Goal: Check status: Check status

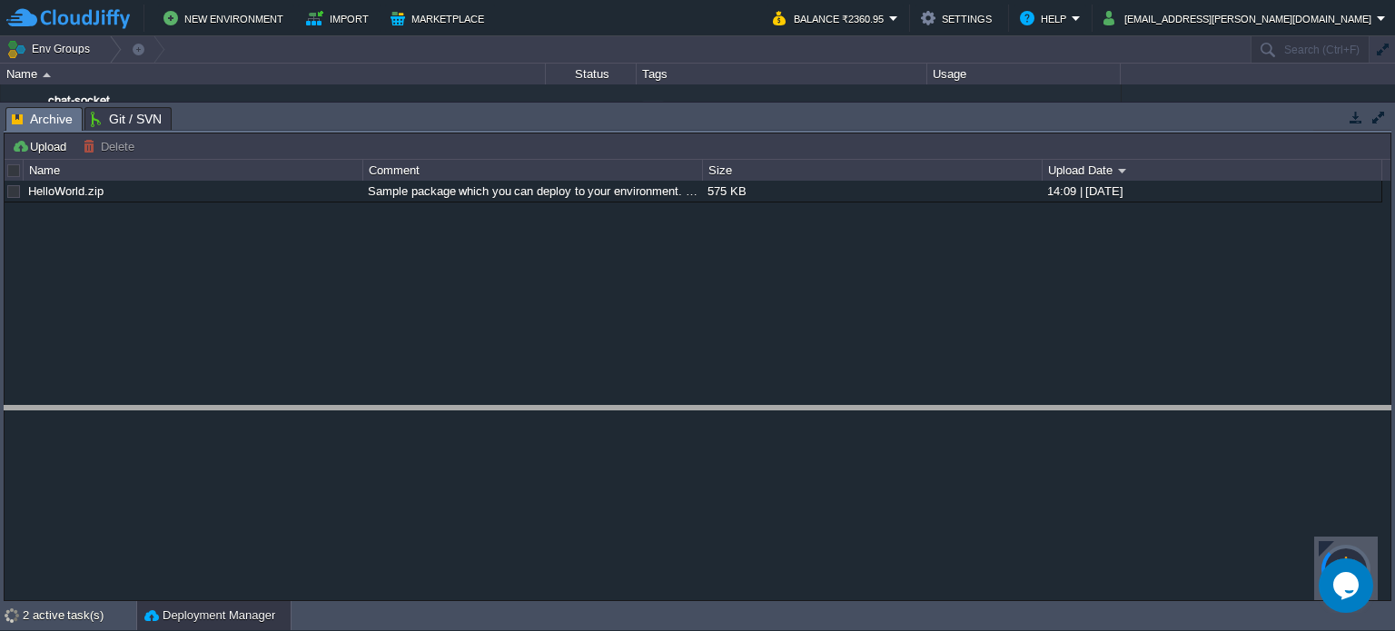
drag, startPoint x: 215, startPoint y: 117, endPoint x: 337, endPoint y: 452, distance: 355.8
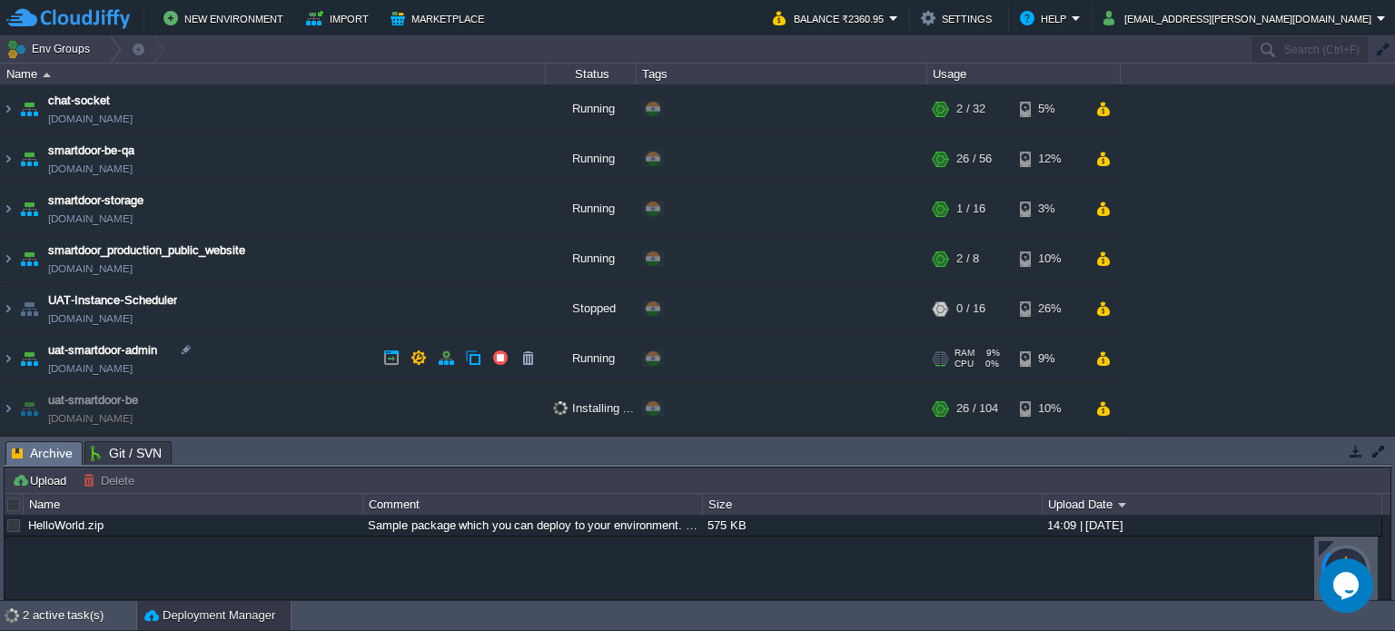
scroll to position [46, 0]
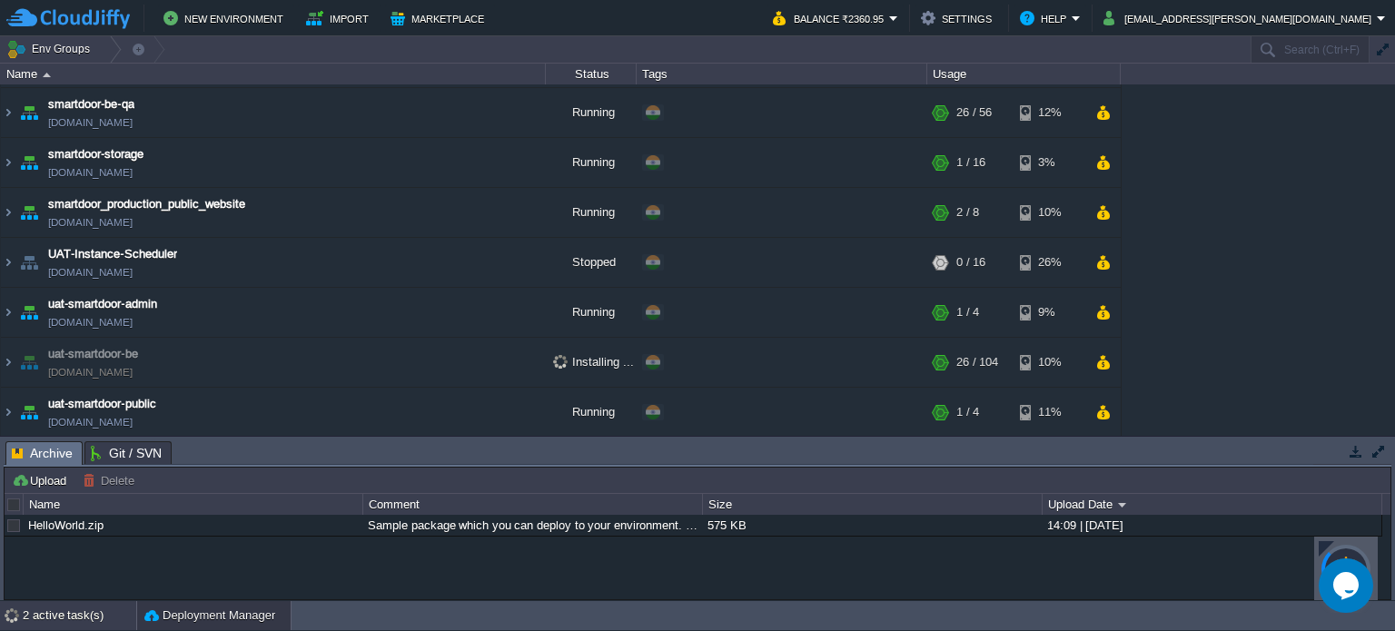
click at [45, 602] on div "2 active task(s)" at bounding box center [80, 615] width 114 height 29
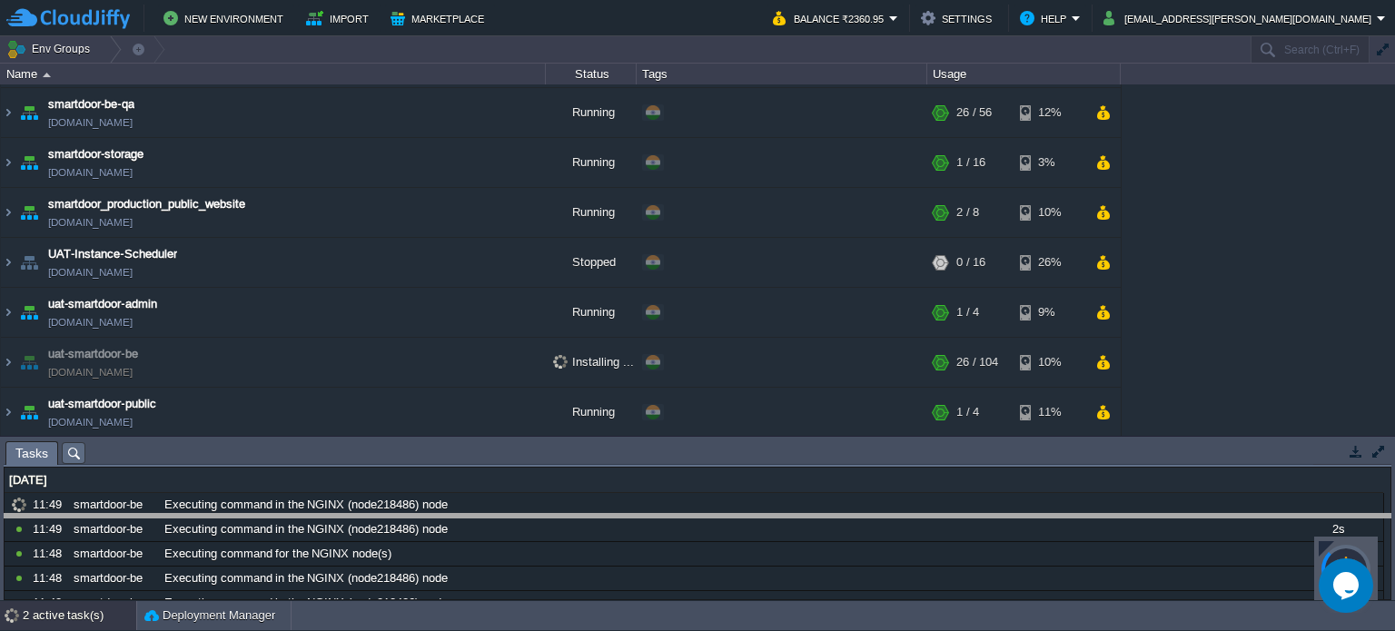
drag, startPoint x: 305, startPoint y: 461, endPoint x: 295, endPoint y: 541, distance: 80.6
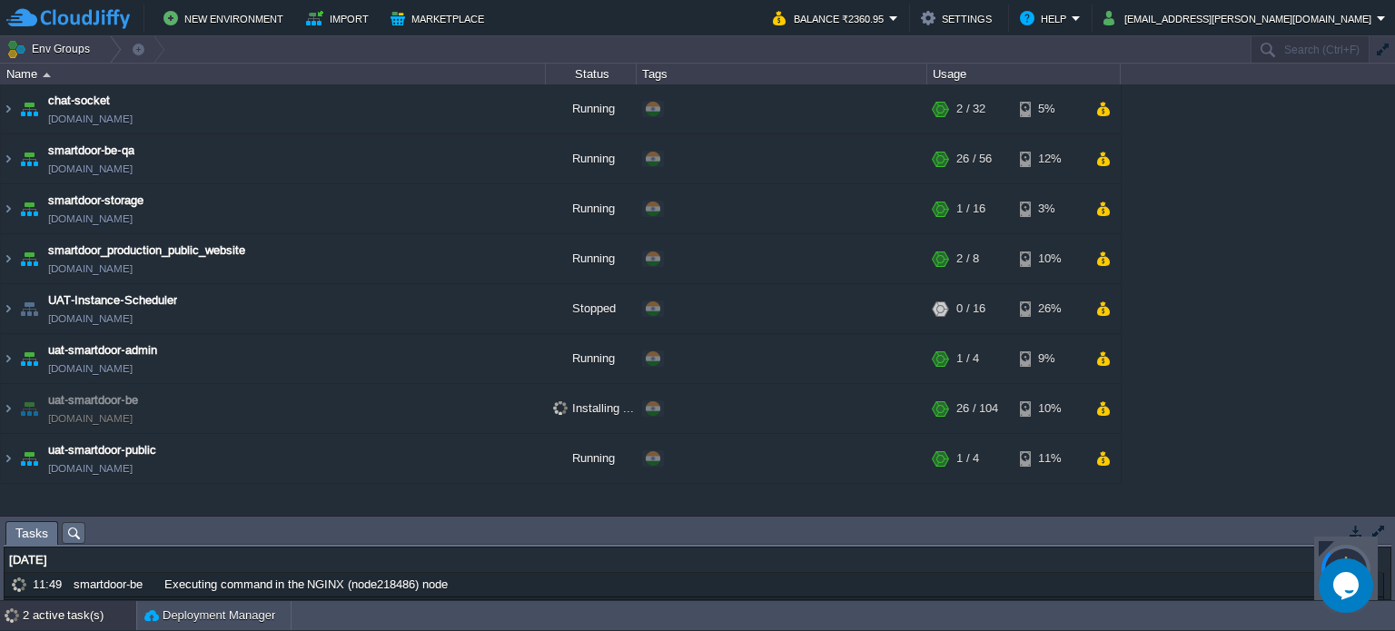
scroll to position [0, 0]
click at [94, 422] on link "[DOMAIN_NAME]" at bounding box center [90, 419] width 84 height 18
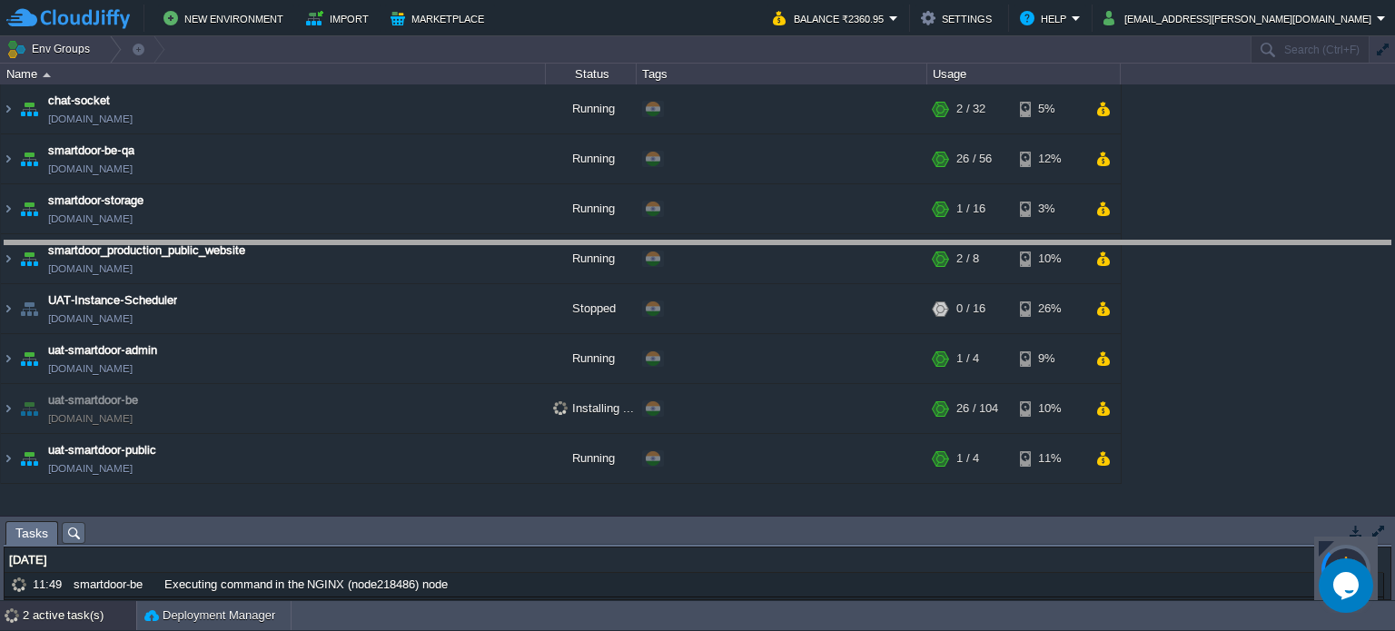
drag, startPoint x: 219, startPoint y: 526, endPoint x: 309, endPoint y: 131, distance: 405.3
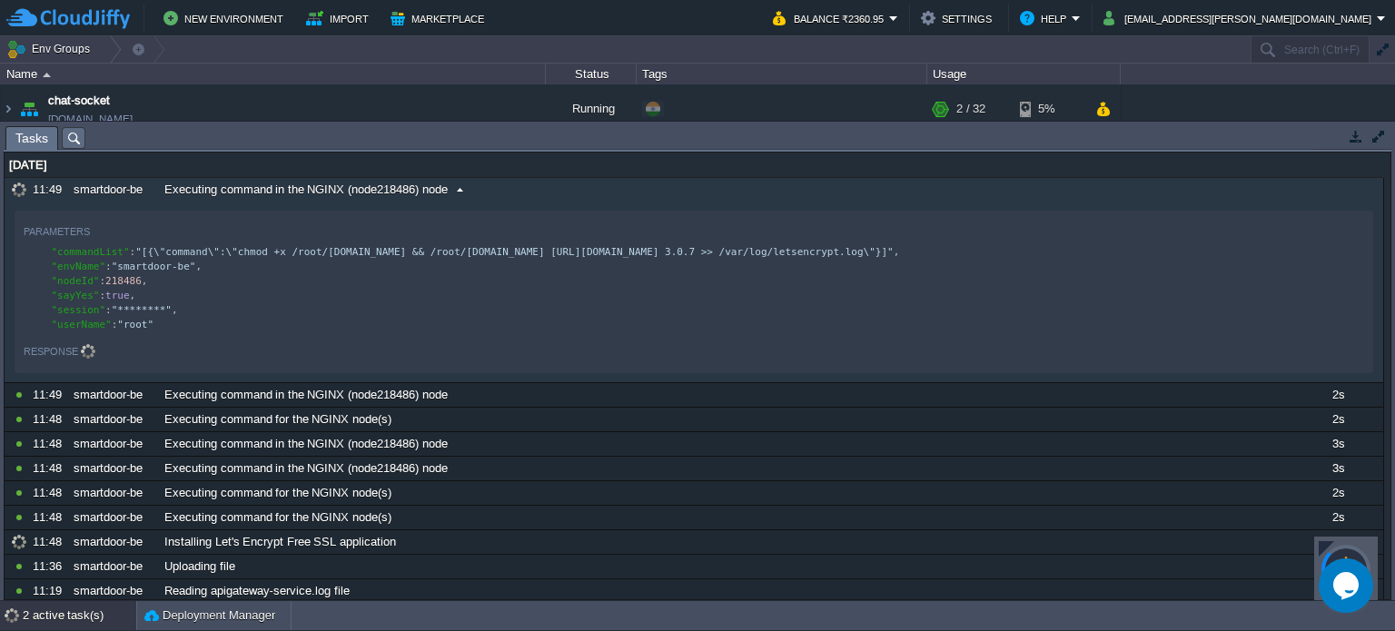
click at [407, 185] on span "Executing command in the NGINX (node218486) node" at bounding box center [305, 190] width 283 height 16
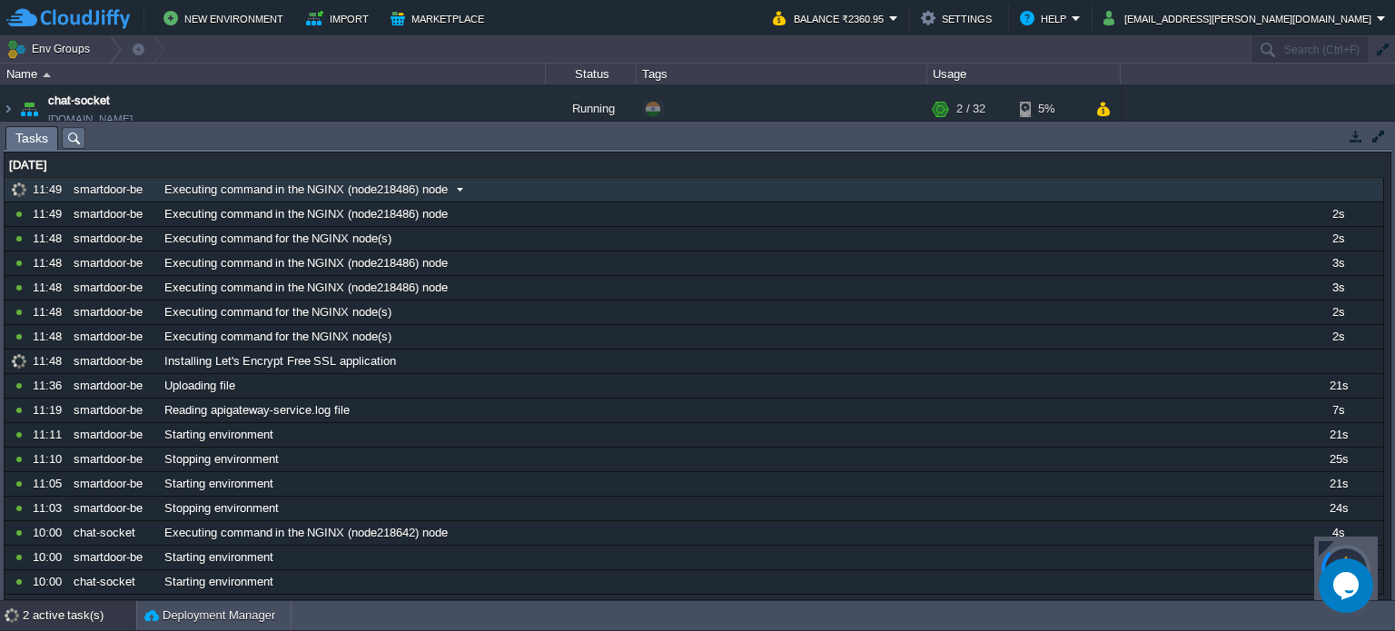
click at [416, 182] on span "Executing command in the NGINX (node218486) node" at bounding box center [305, 190] width 283 height 16
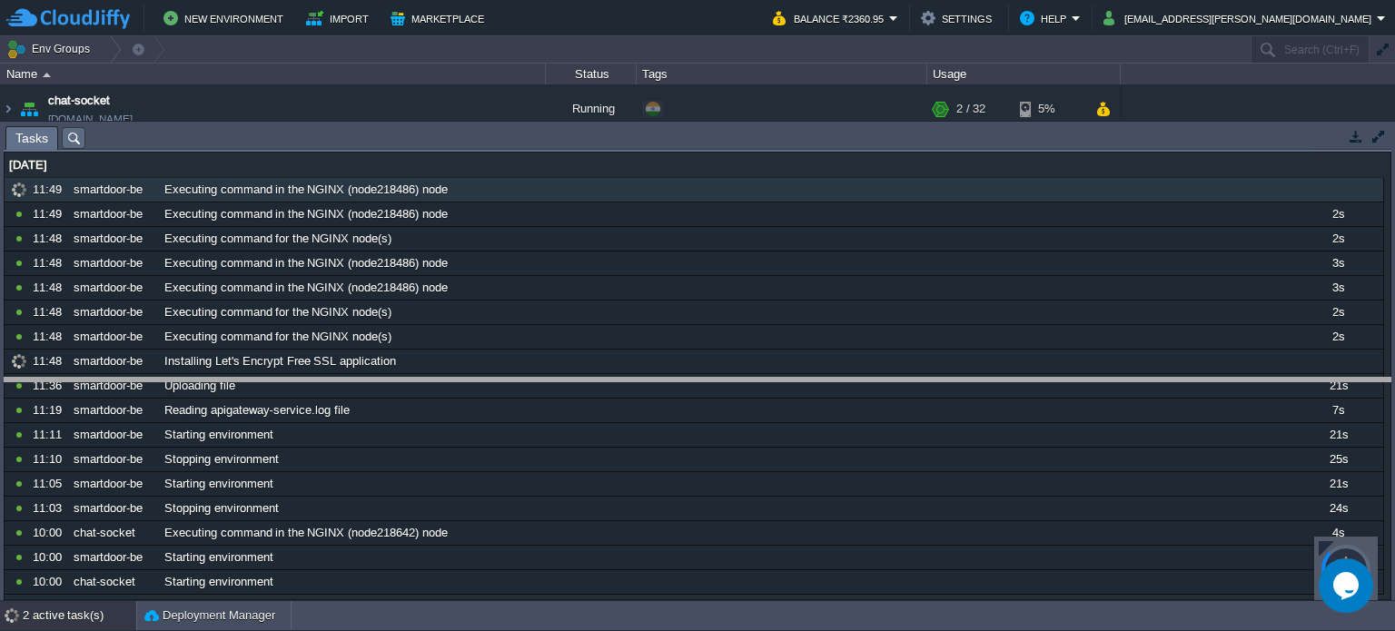
drag, startPoint x: 452, startPoint y: 140, endPoint x: 393, endPoint y: 496, distance: 360.8
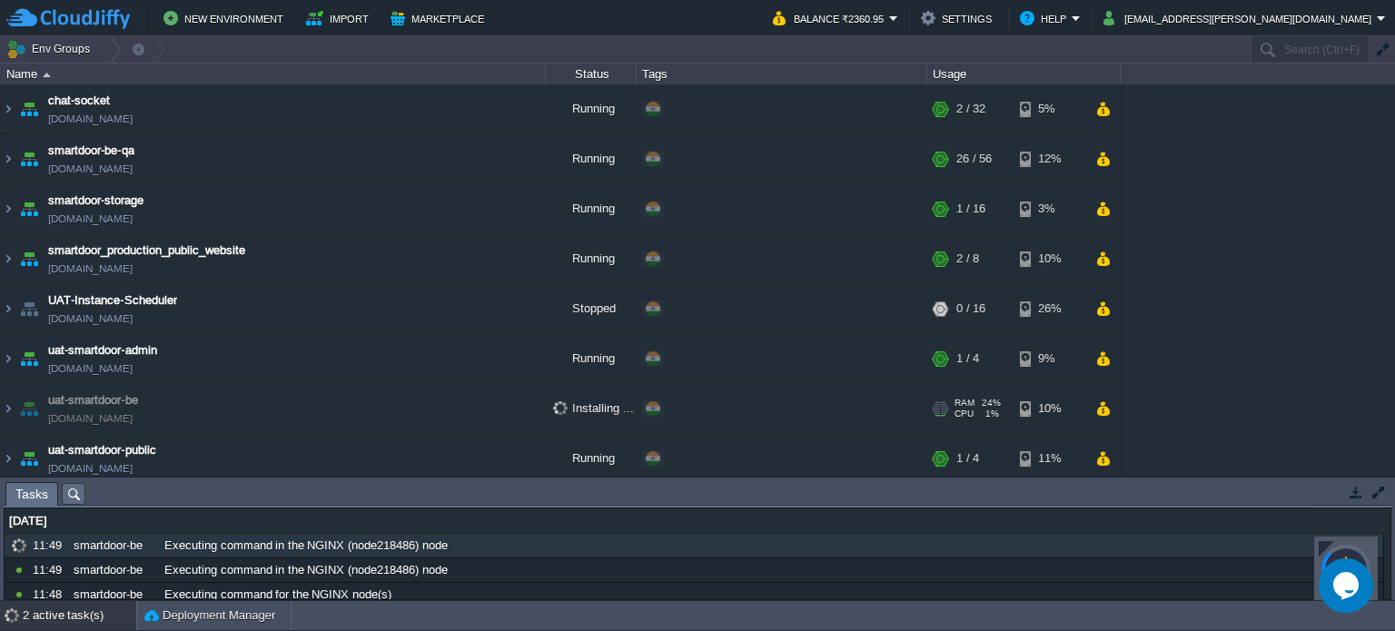
scroll to position [5, 0]
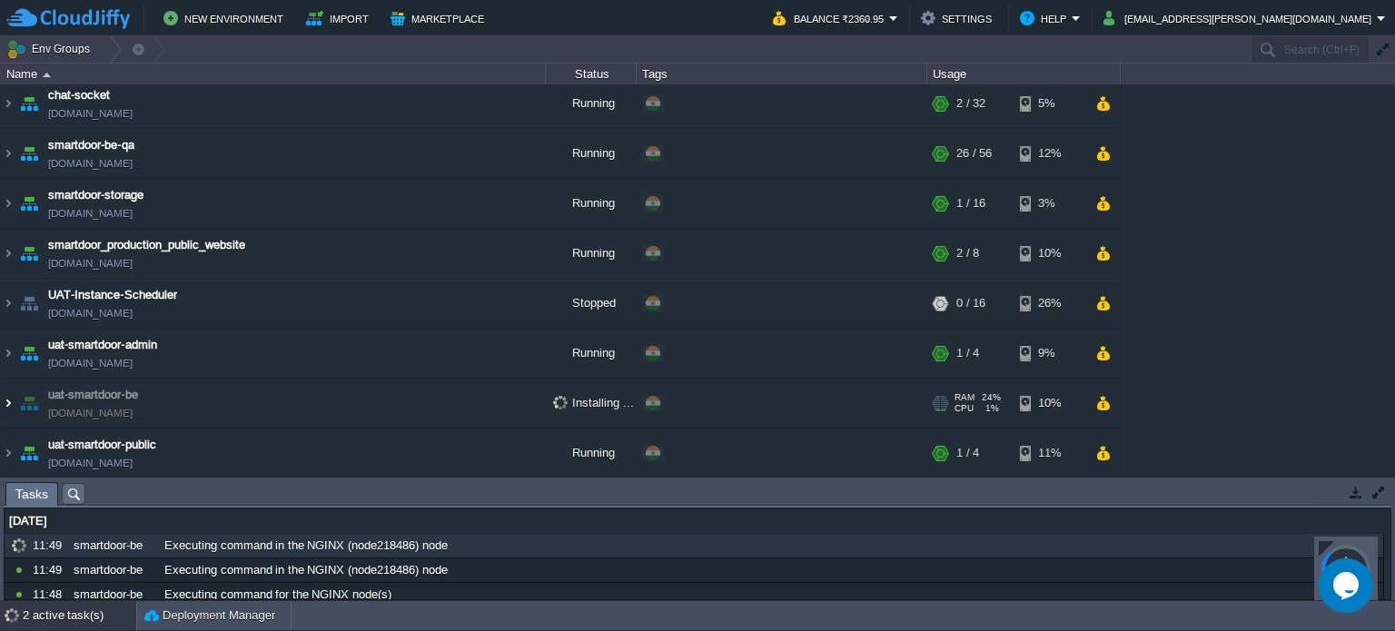
click at [7, 396] on img at bounding box center [8, 403] width 15 height 49
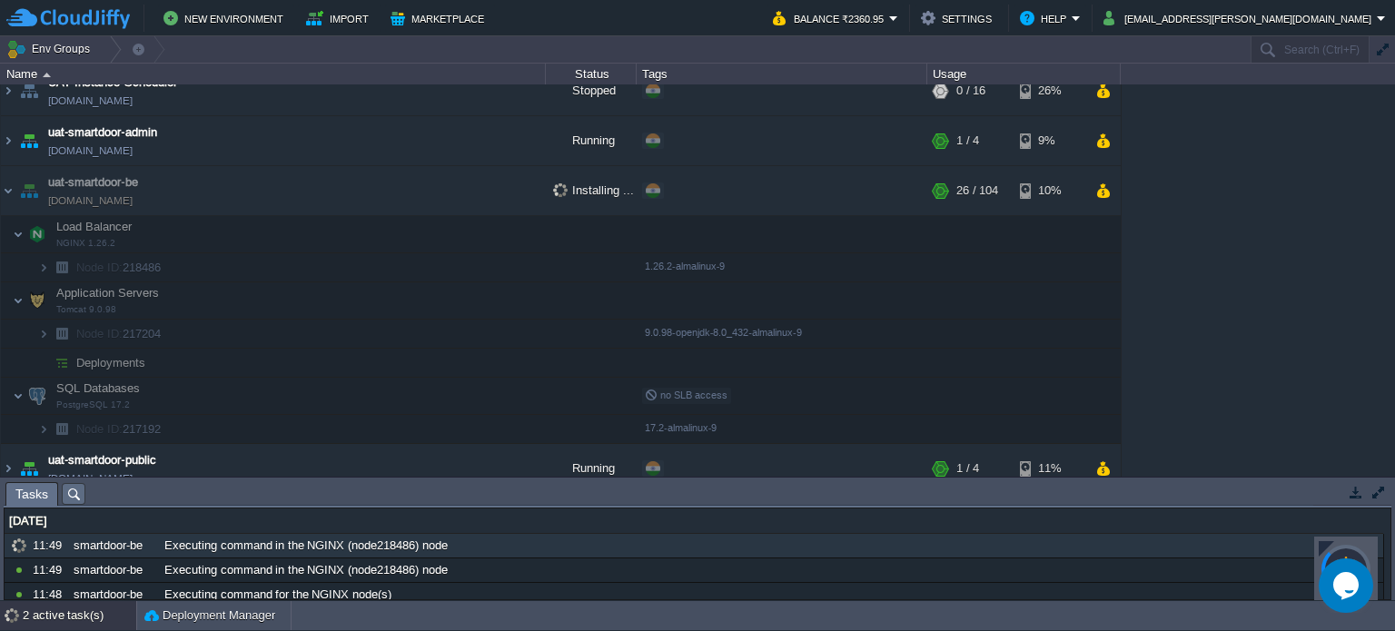
scroll to position [215, 0]
click at [130, 199] on link "[DOMAIN_NAME]" at bounding box center [90, 203] width 84 height 18
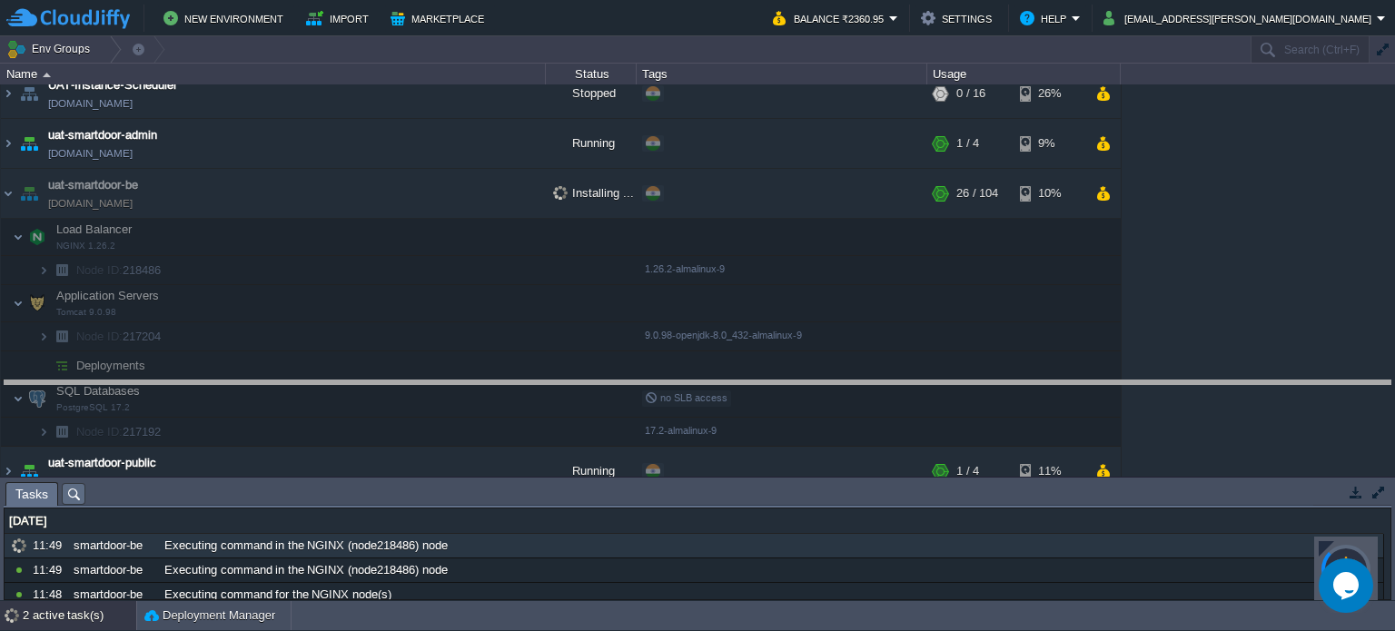
drag, startPoint x: 475, startPoint y: 492, endPoint x: 483, endPoint y: 258, distance: 234.5
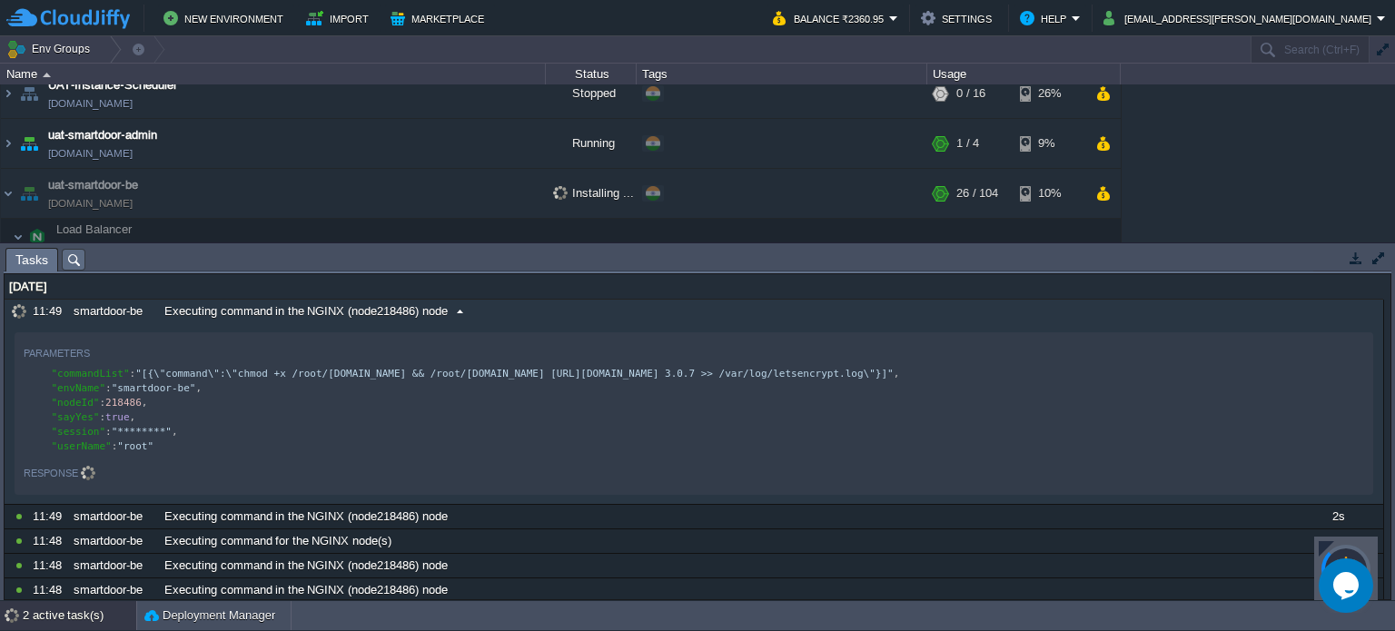
click at [438, 308] on span "Executing command in the NGINX (node218486) node" at bounding box center [305, 311] width 283 height 16
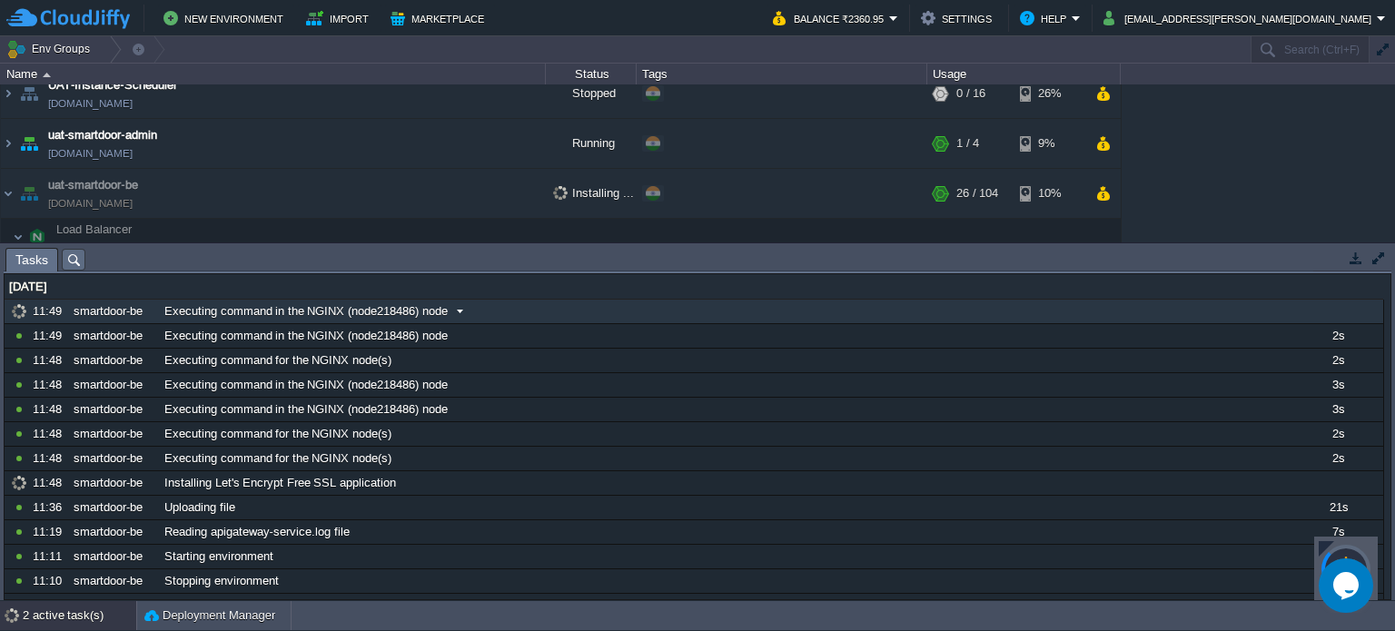
click at [438, 308] on span "Executing command in the NGINX (node218486) node" at bounding box center [305, 311] width 283 height 16
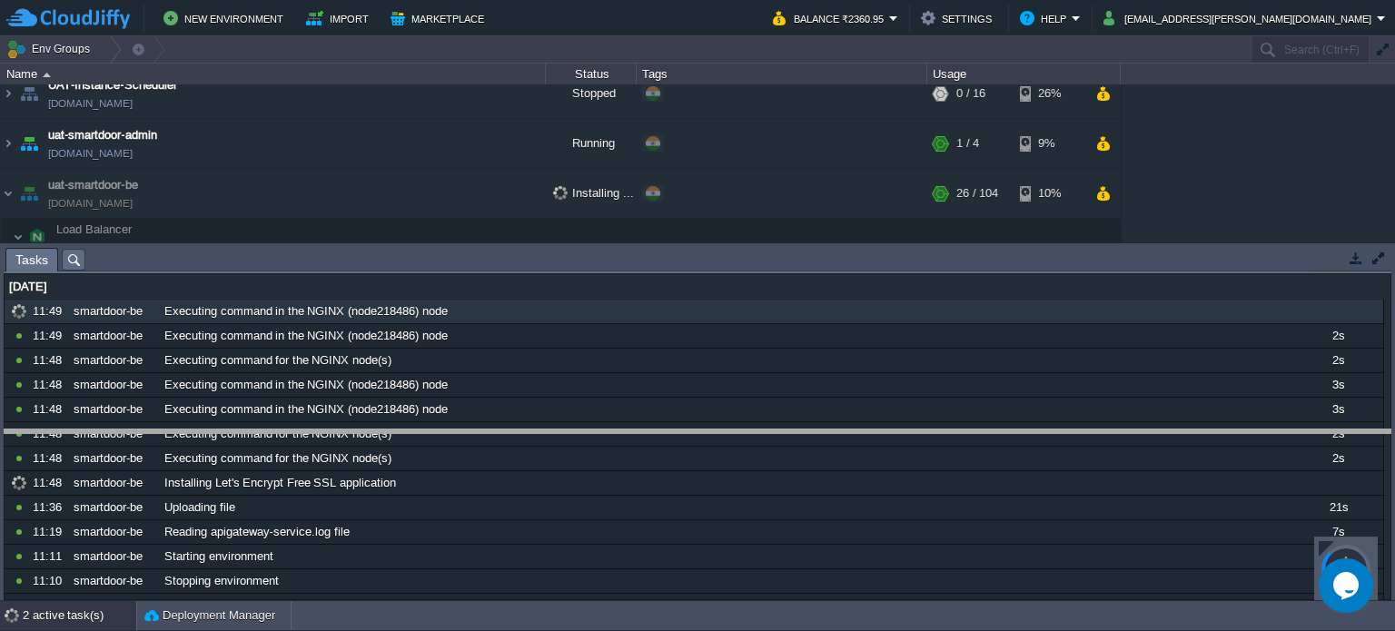
drag, startPoint x: 505, startPoint y: 261, endPoint x: 491, endPoint y: 450, distance: 189.5
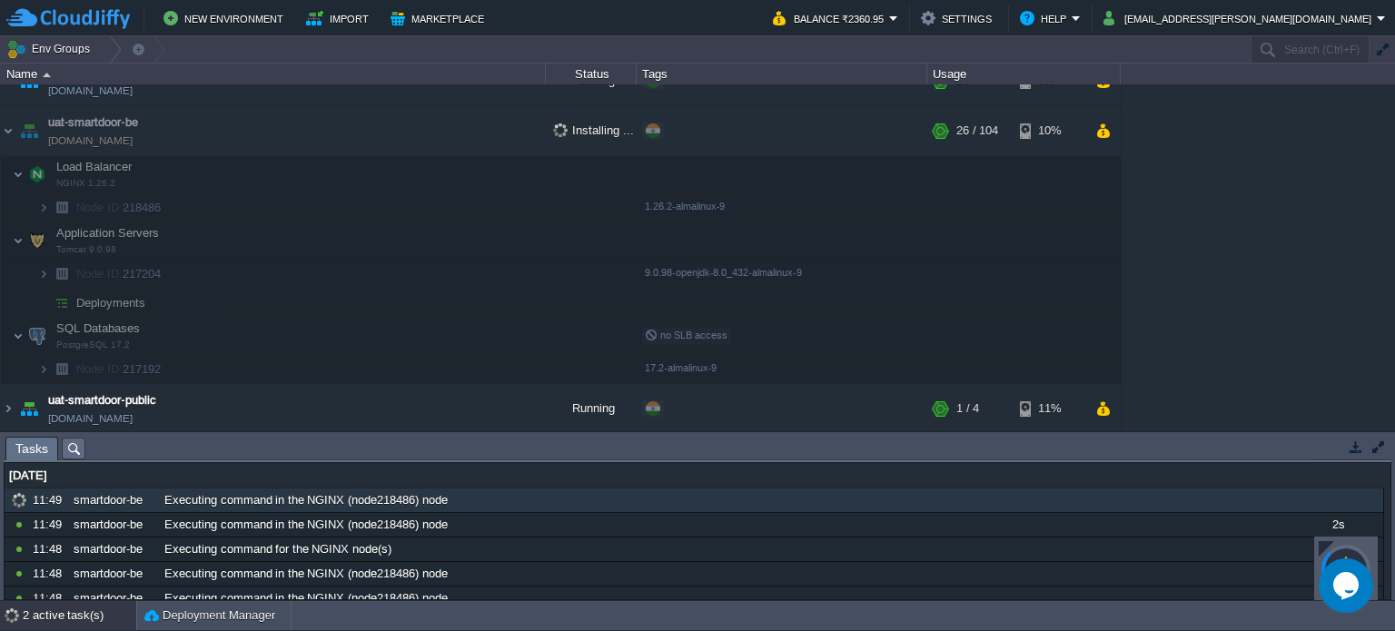
scroll to position [276, 0]
click at [151, 170] on td "Load Balancer NGINX 1.26.2" at bounding box center [273, 176] width 545 height 37
click at [283, 164] on td "Load Balancer NGINX 1.26.2" at bounding box center [273, 176] width 545 height 37
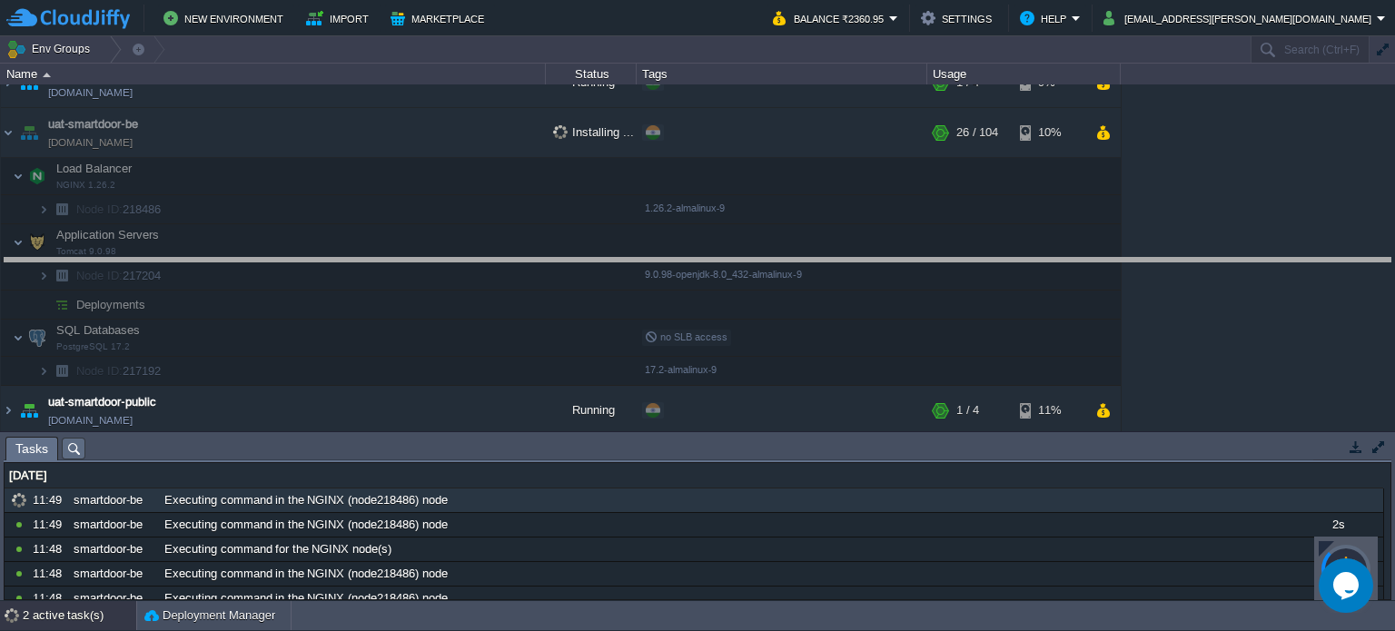
drag, startPoint x: 346, startPoint y: 449, endPoint x: 414, endPoint y: 264, distance: 196.6
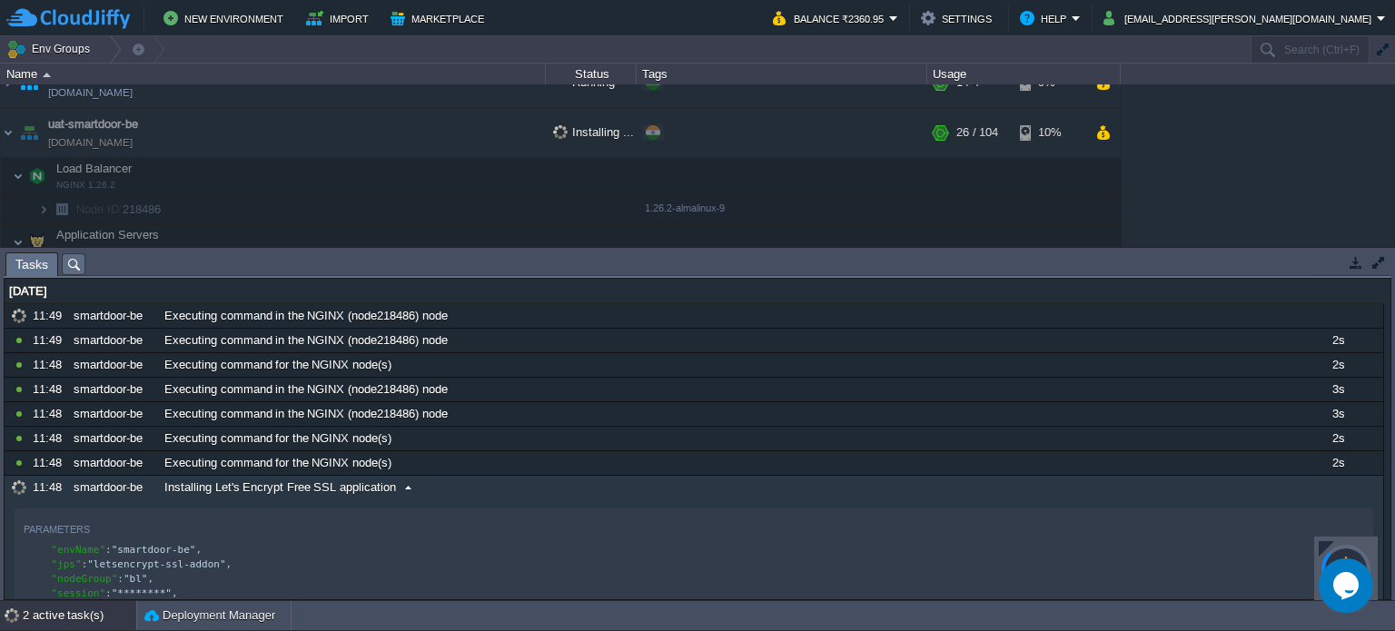
click at [320, 482] on span "Installing Let's Encrypt Free SSL application" at bounding box center [280, 488] width 232 height 16
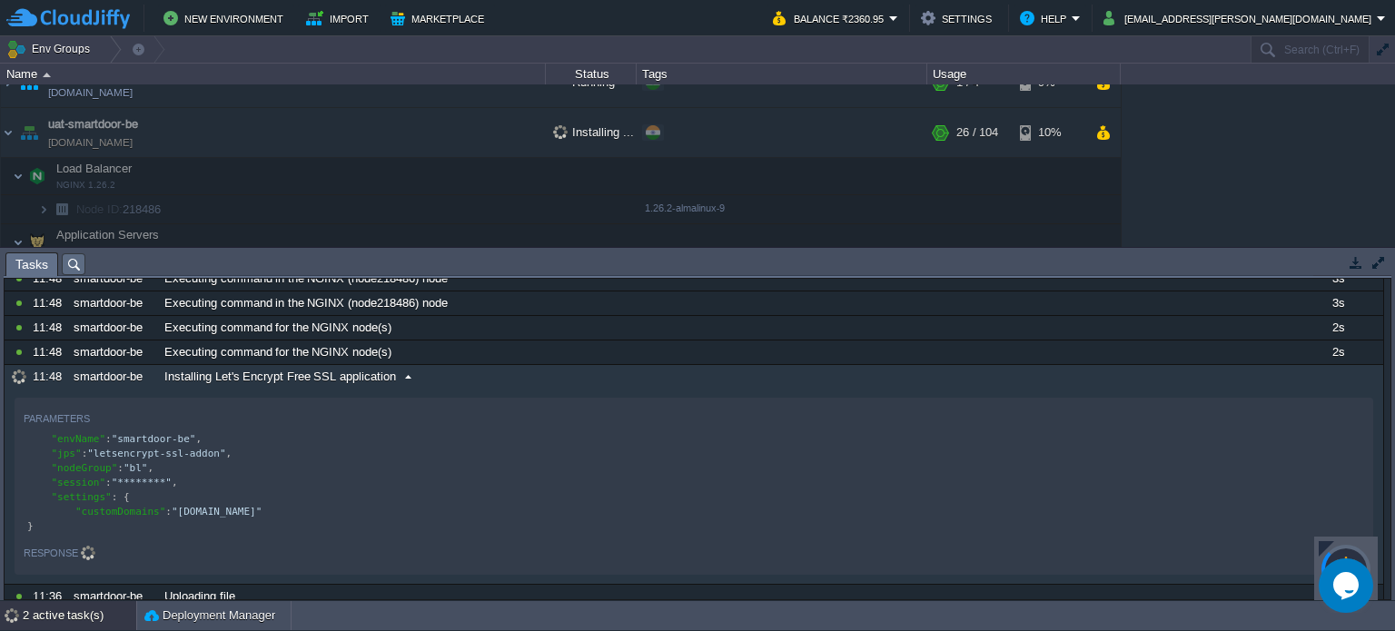
scroll to position [5, 0]
type textarea "[DOMAIN_NAME]"
drag, startPoint x: 173, startPoint y: 509, endPoint x: 316, endPoint y: 512, distance: 143.6
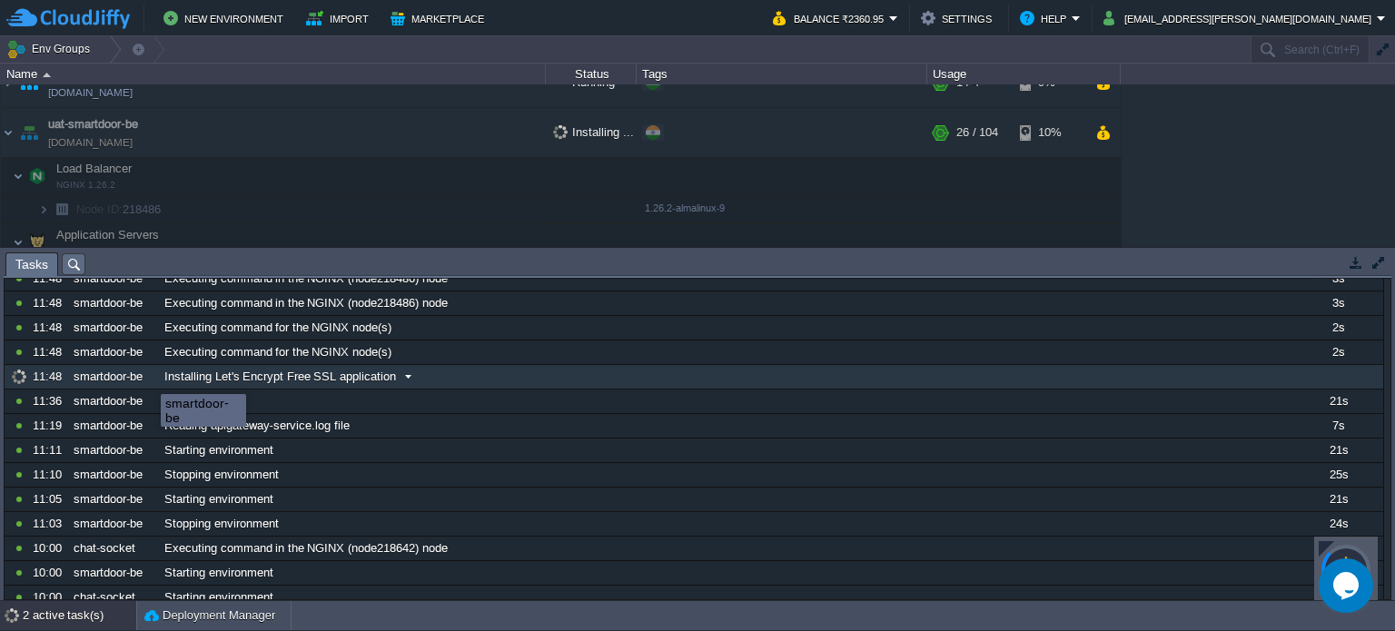
click at [147, 378] on div "smartdoor-be" at bounding box center [113, 377] width 89 height 24
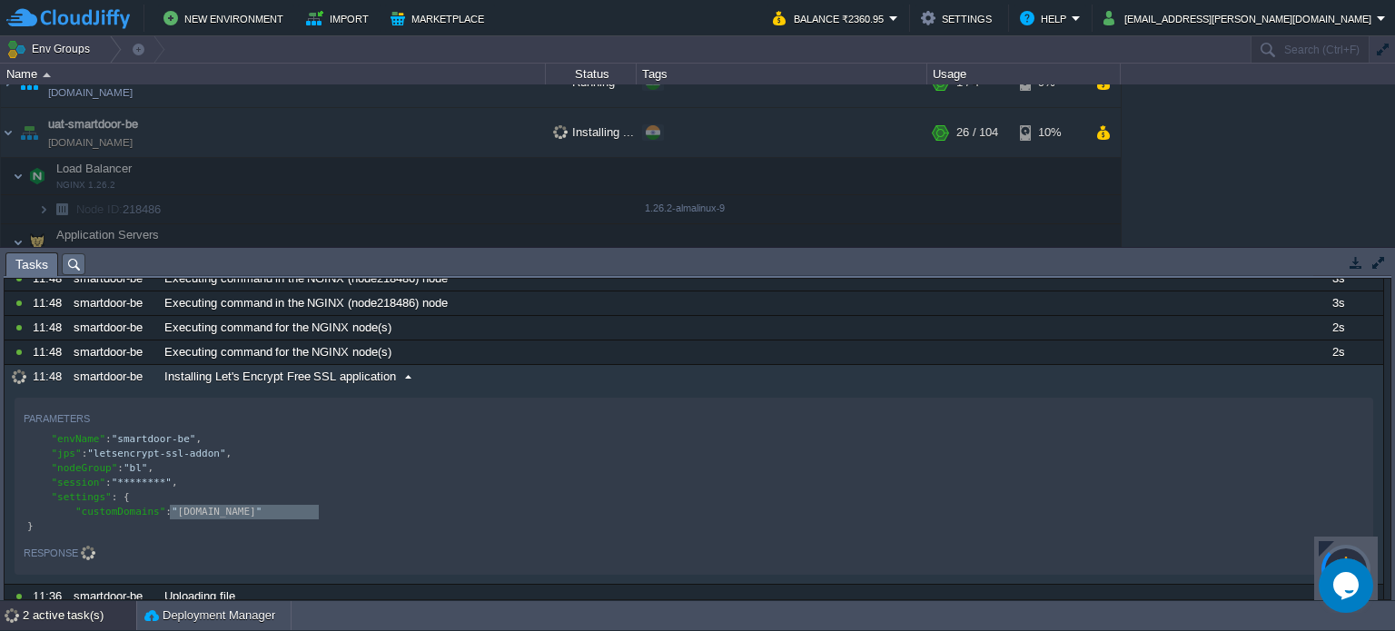
click at [411, 382] on span at bounding box center [408, 377] width 25 height 16
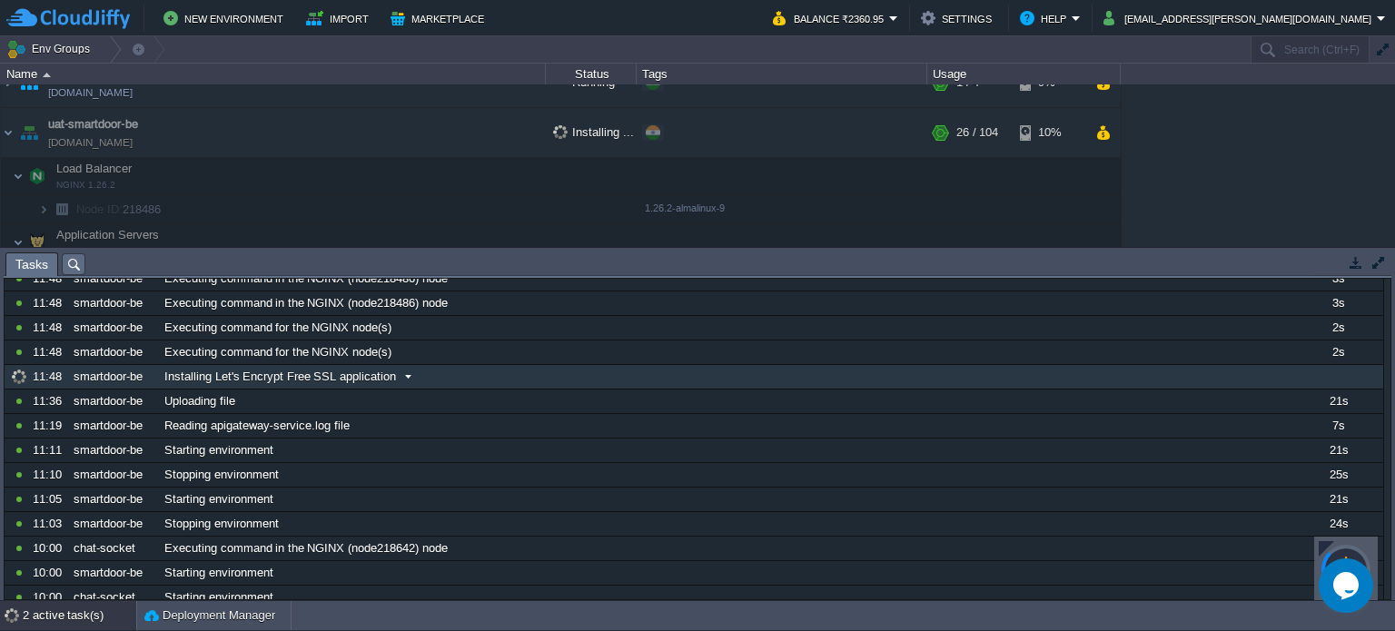
click at [411, 382] on span at bounding box center [408, 377] width 25 height 16
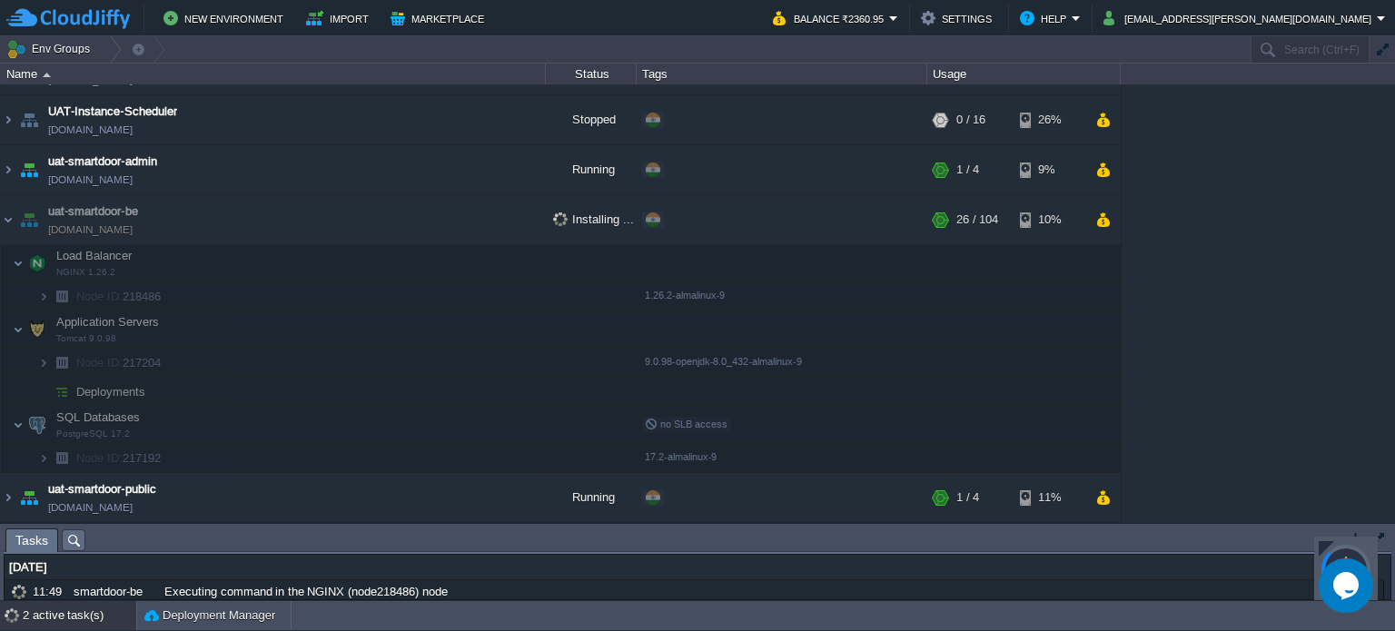
scroll to position [185, 0]
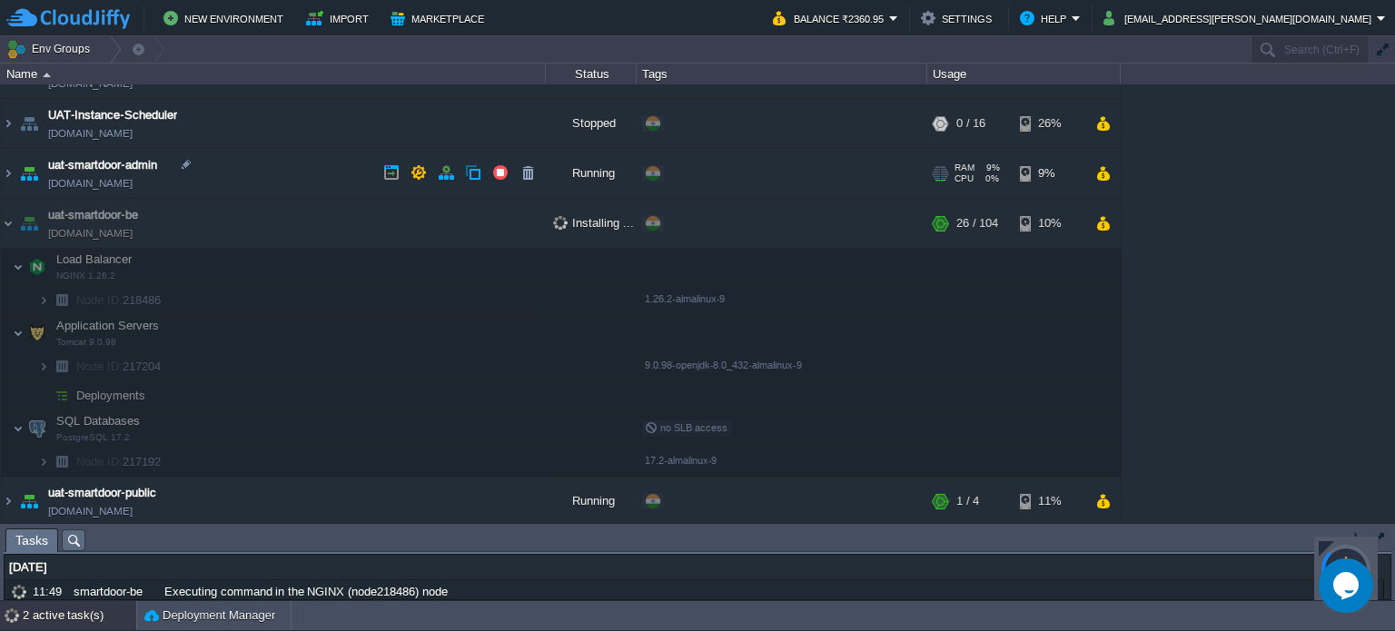
click at [133, 184] on link "[DOMAIN_NAME]" at bounding box center [90, 183] width 84 height 18
click at [106, 236] on link "[DOMAIN_NAME]" at bounding box center [90, 233] width 84 height 18
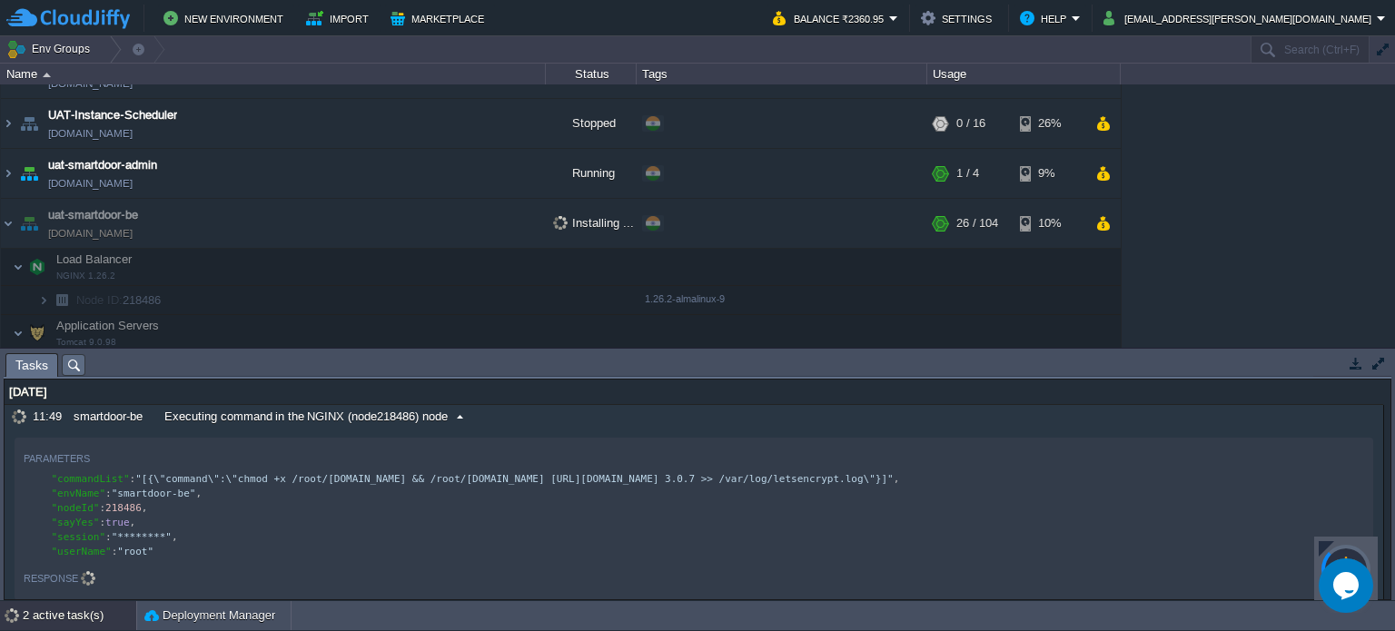
click at [367, 422] on span "Executing command in the NGINX (node218486) node" at bounding box center [305, 417] width 283 height 16
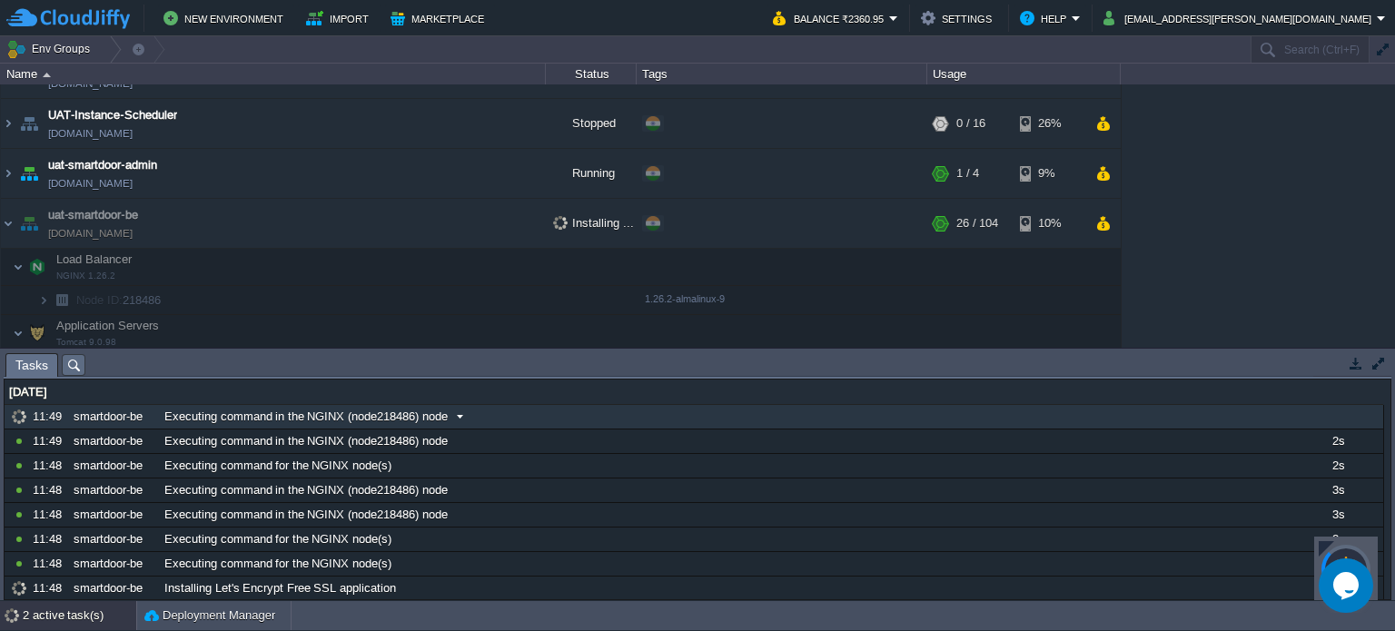
click at [367, 422] on span "Executing command in the NGINX (node218486) node" at bounding box center [305, 417] width 283 height 16
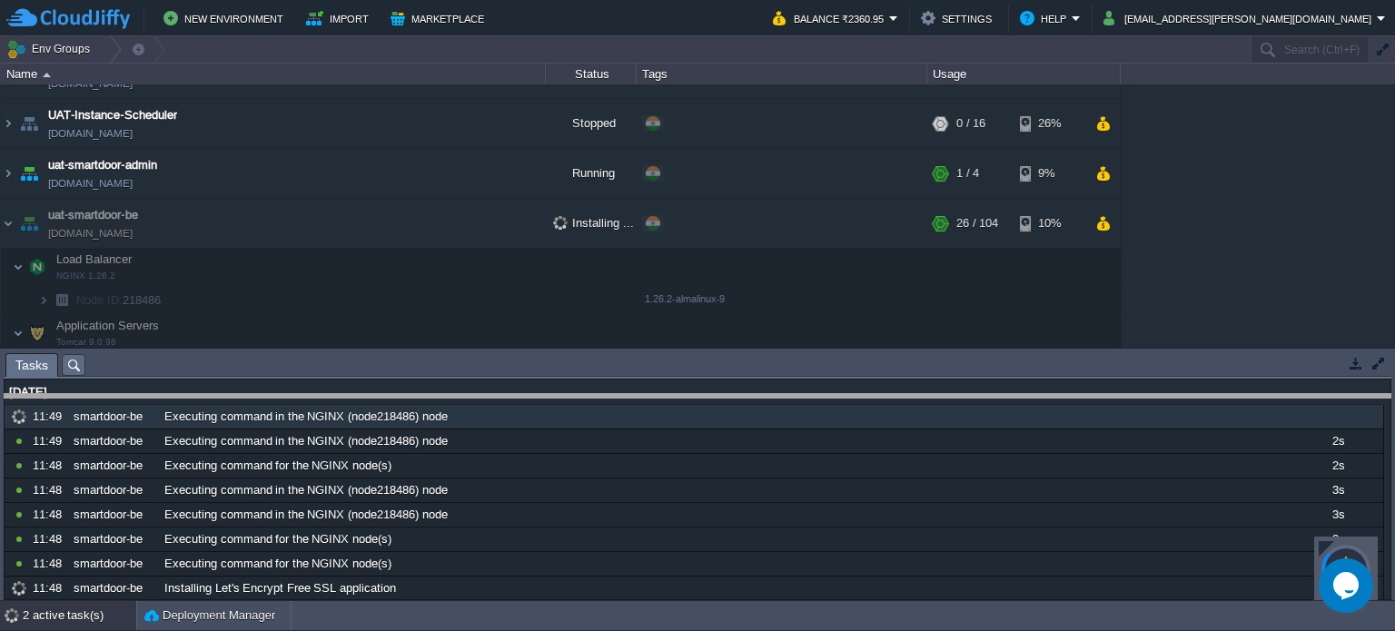
drag, startPoint x: 376, startPoint y: 362, endPoint x: 386, endPoint y: 477, distance: 114.9
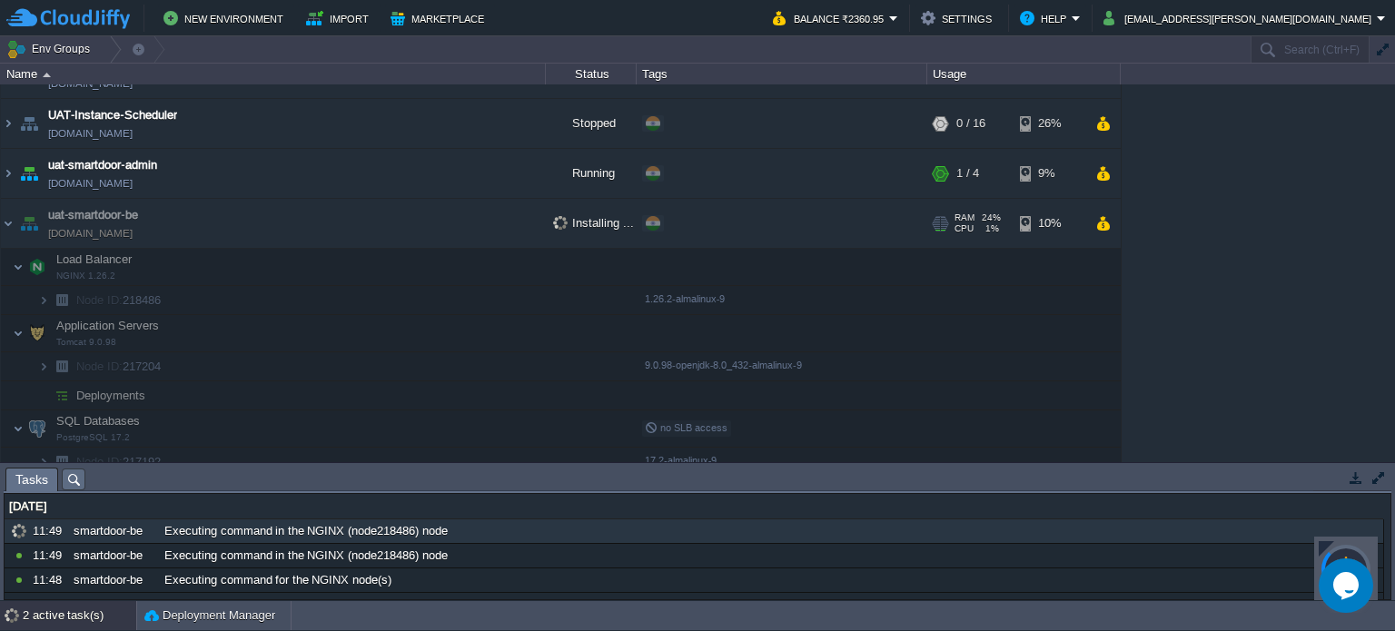
click at [598, 221] on span "Installing ..." at bounding box center [593, 223] width 81 height 14
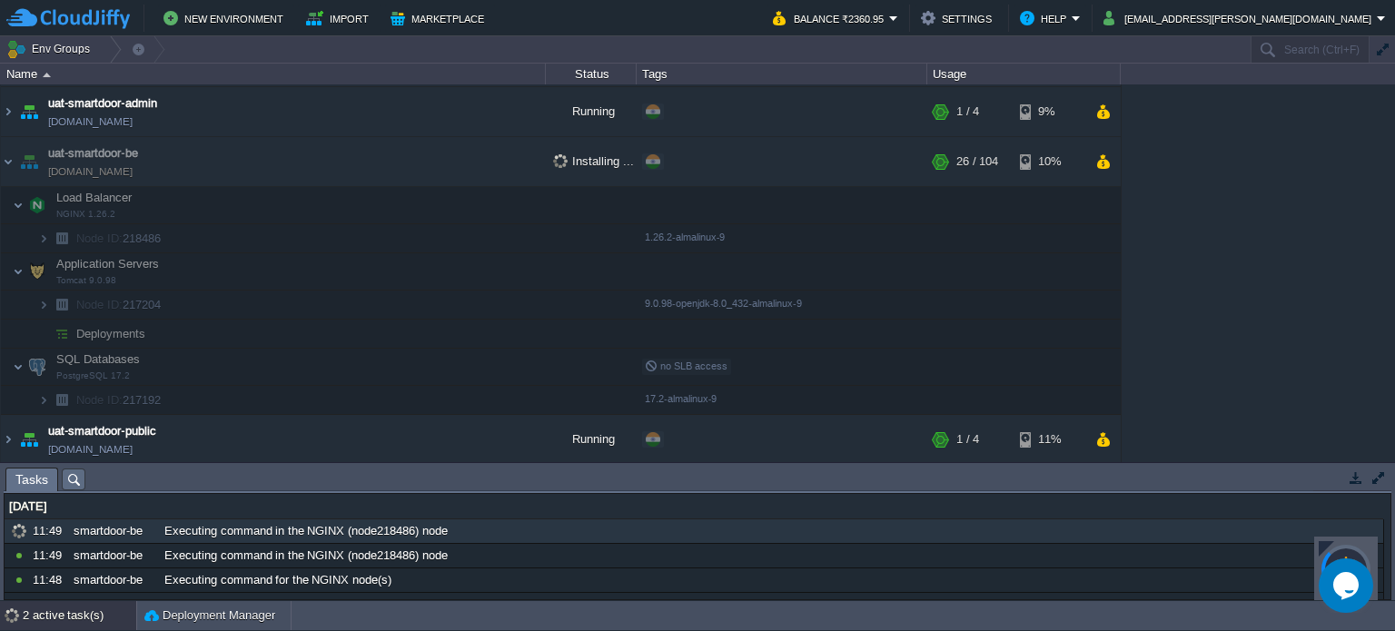
click at [156, 379] on td "SQL Databases PostgreSQL 17.2" at bounding box center [273, 367] width 545 height 37
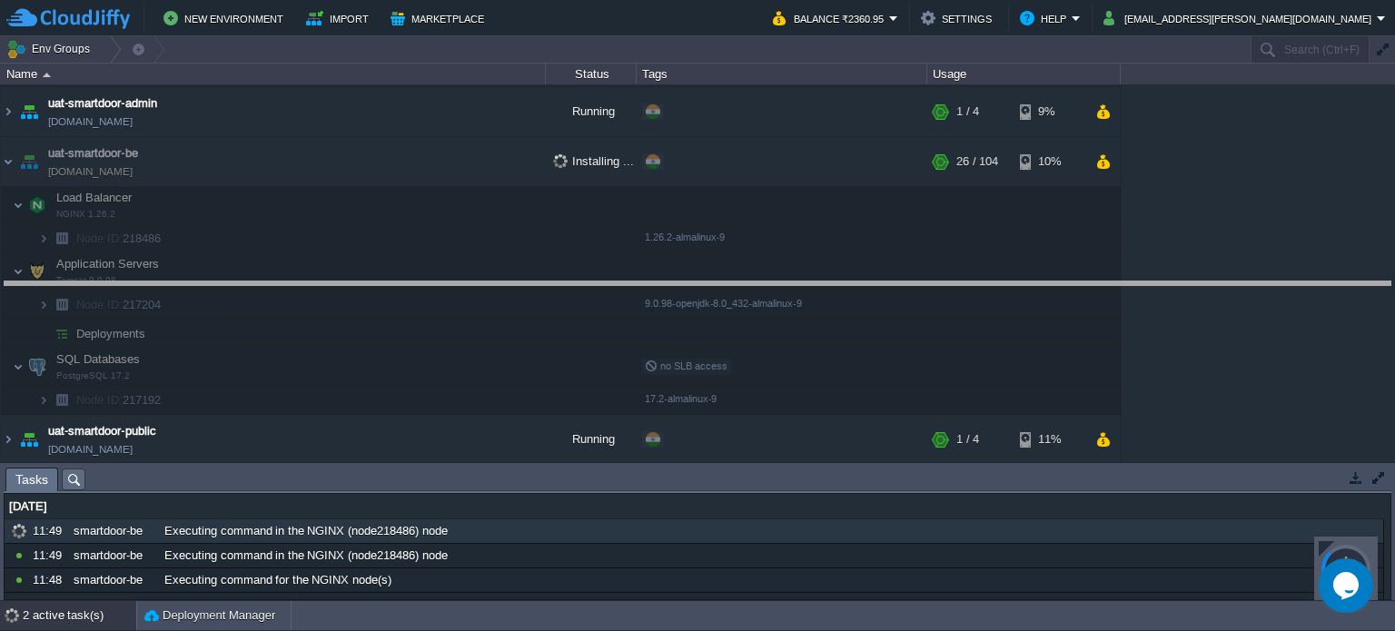
drag, startPoint x: 262, startPoint y: 481, endPoint x: 333, endPoint y: 278, distance: 214.6
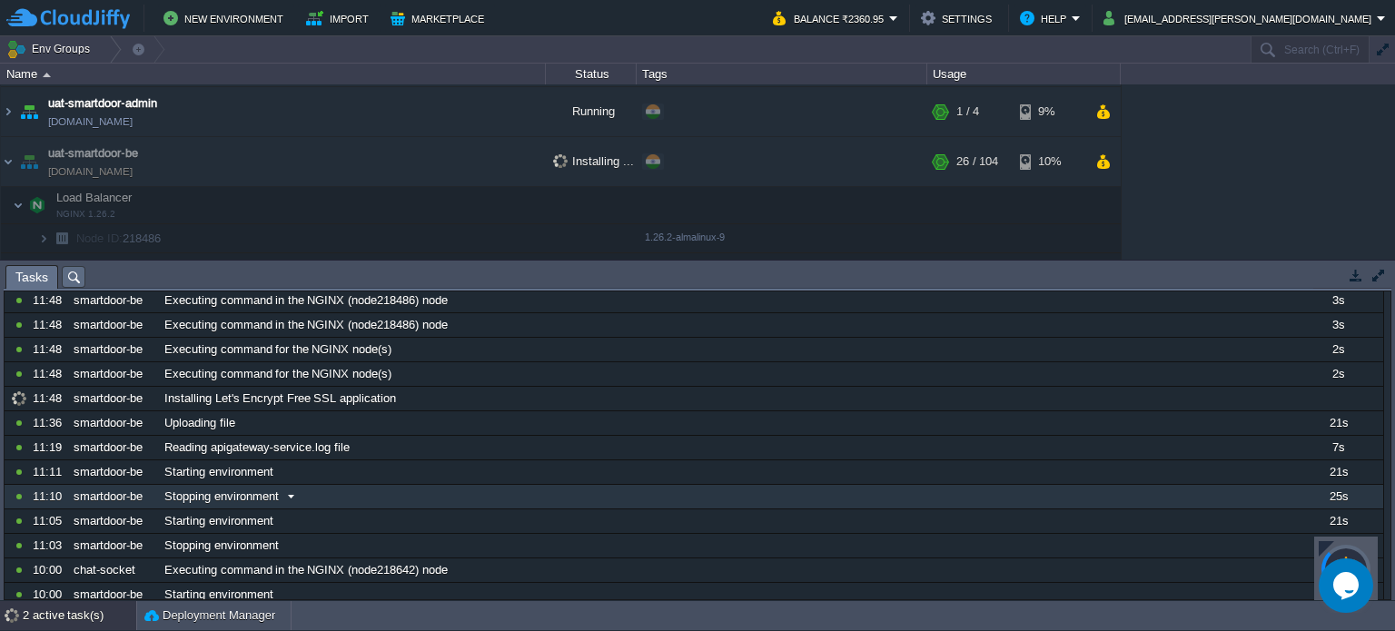
scroll to position [0, 0]
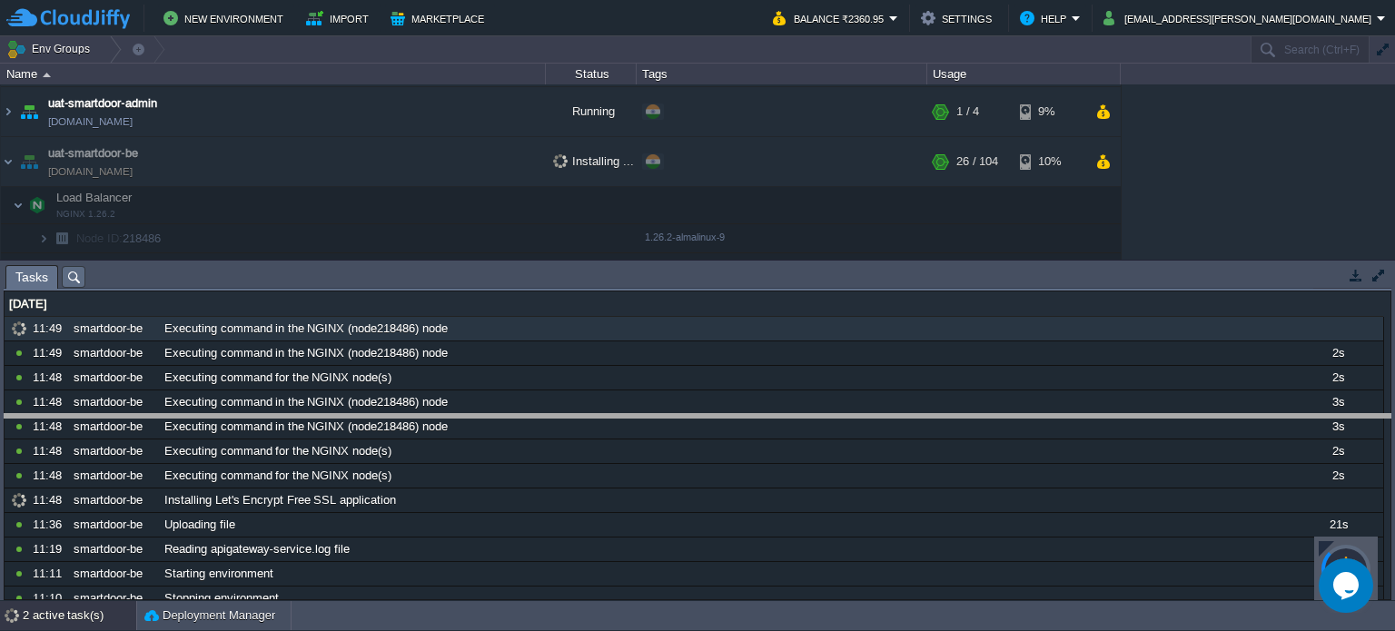
drag, startPoint x: 445, startPoint y: 271, endPoint x: 449, endPoint y: 493, distance: 222.6
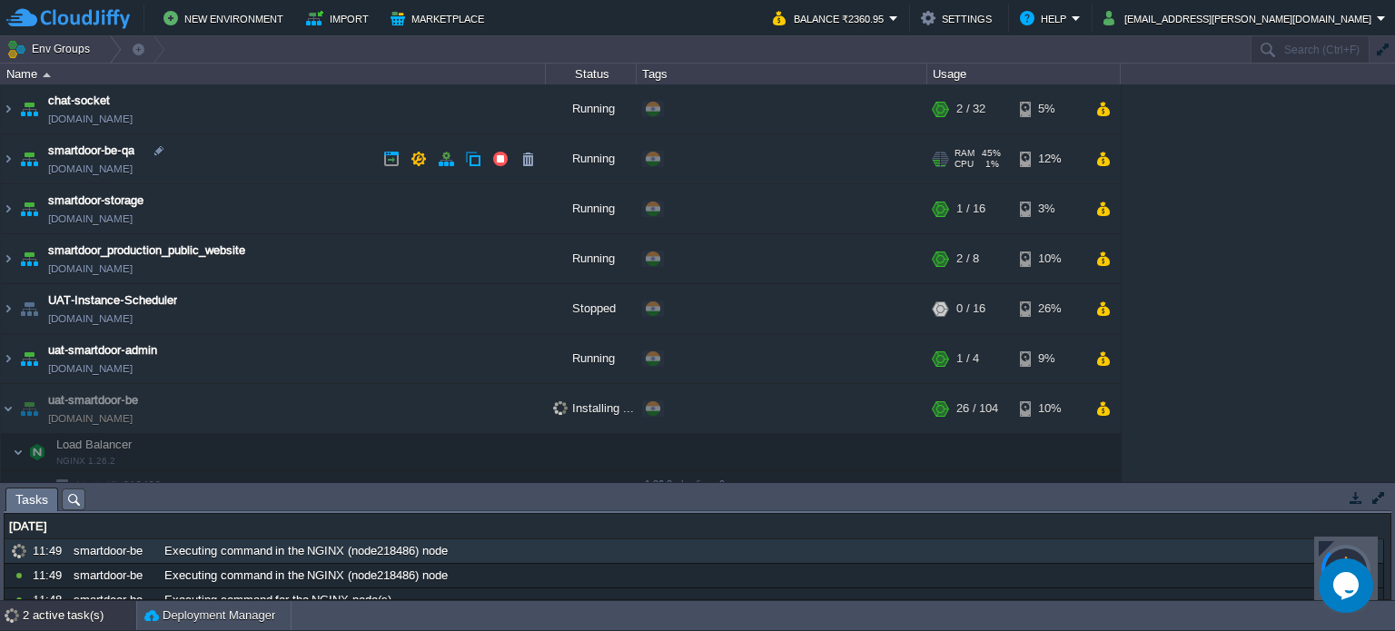
click at [133, 170] on link "[DOMAIN_NAME]" at bounding box center [90, 169] width 84 height 18
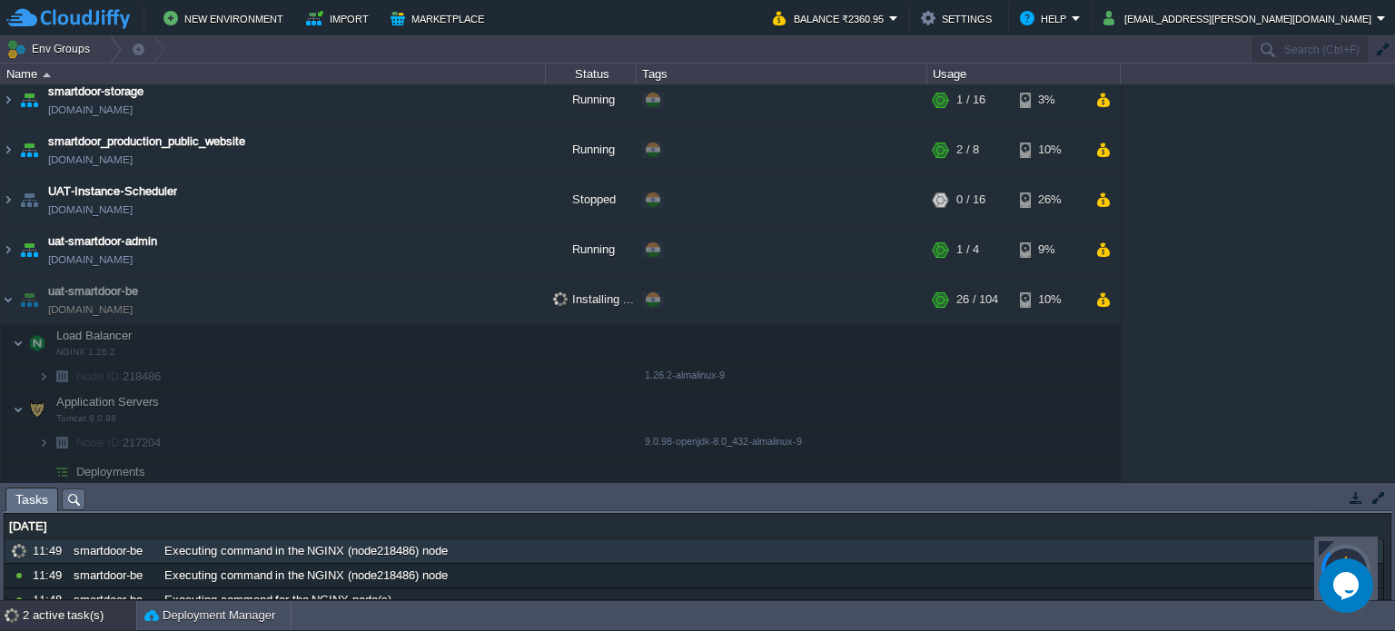
click at [1324, 544] on div at bounding box center [1326, 548] width 15 height 15
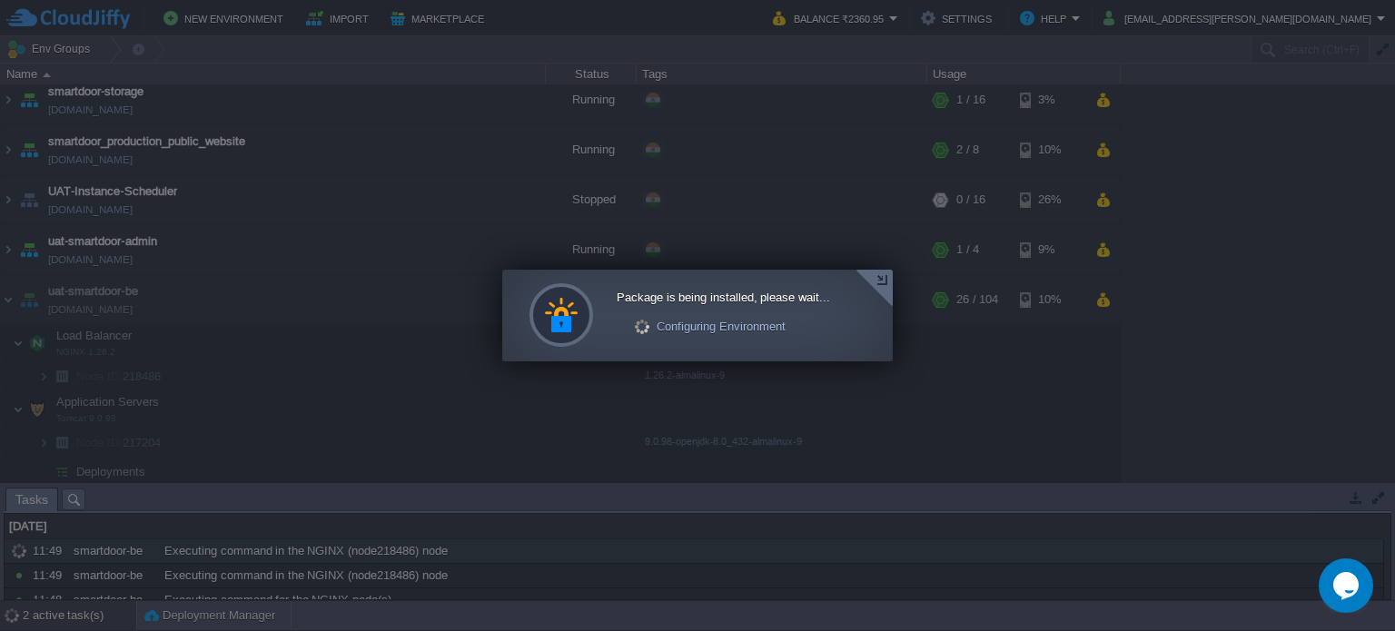
click at [880, 283] on div at bounding box center [874, 288] width 37 height 37
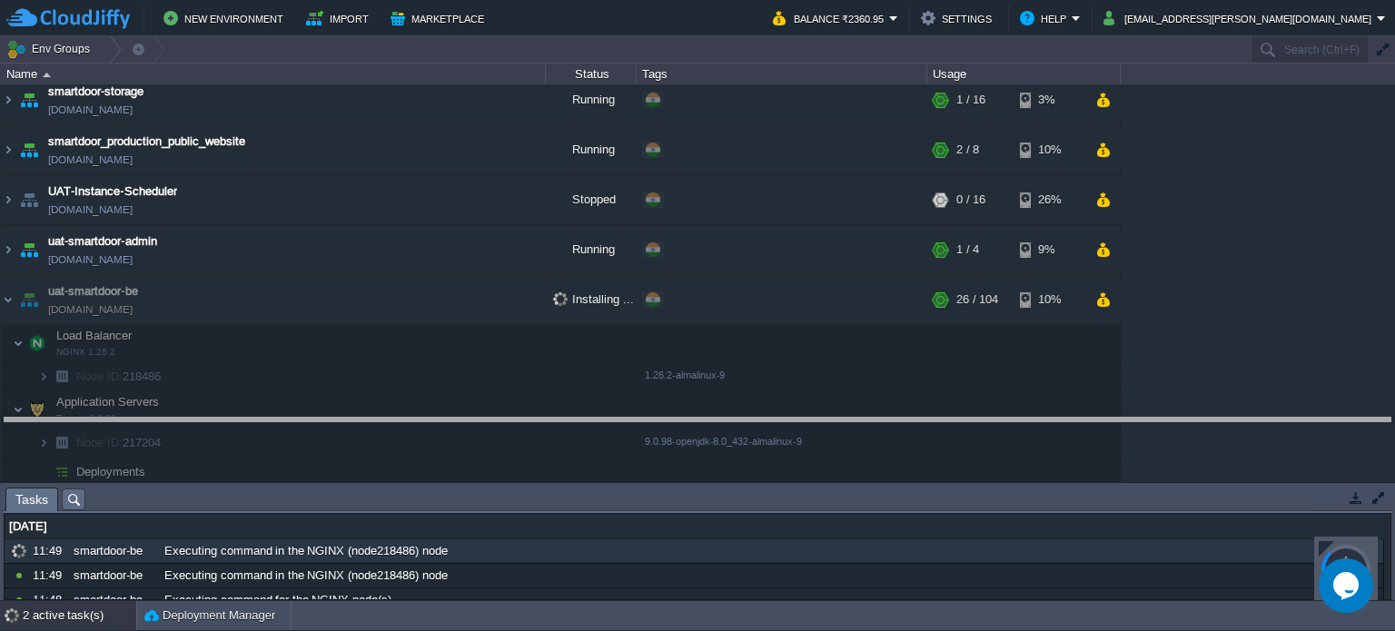
drag, startPoint x: 468, startPoint y: 505, endPoint x: 497, endPoint y: 388, distance: 120.7
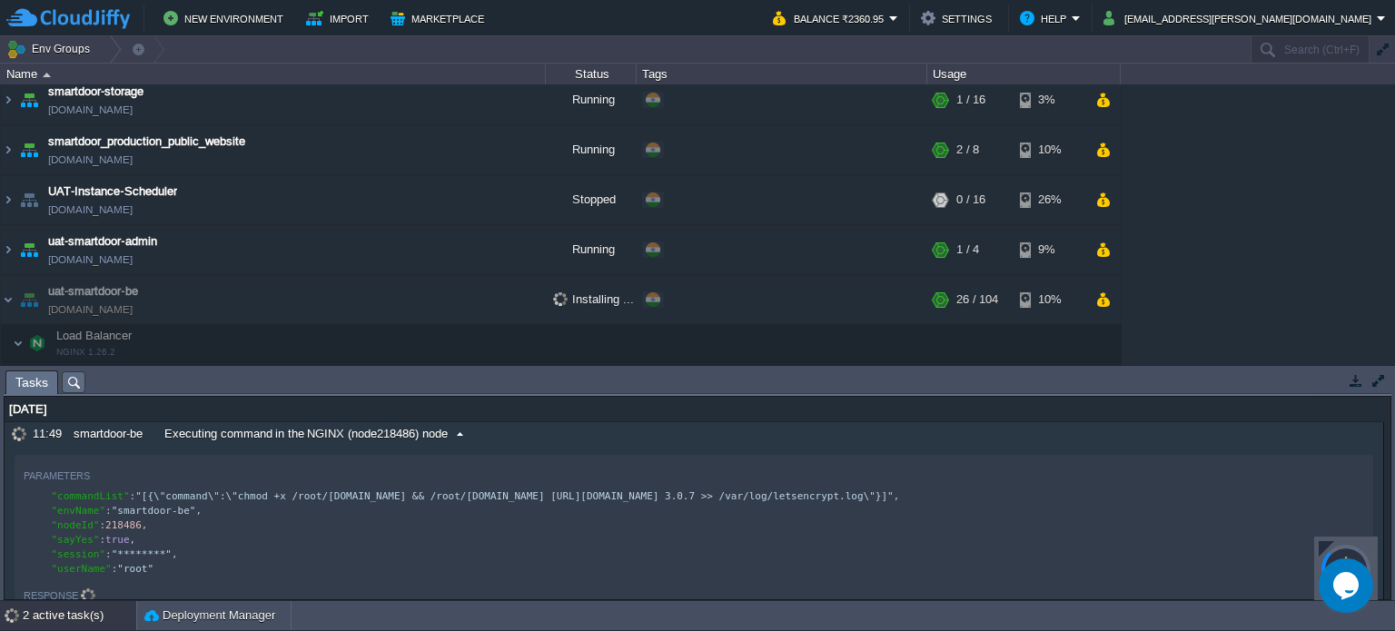
click at [434, 444] on div "Executing command in the NGINX (node218486) node" at bounding box center [726, 434] width 1132 height 24
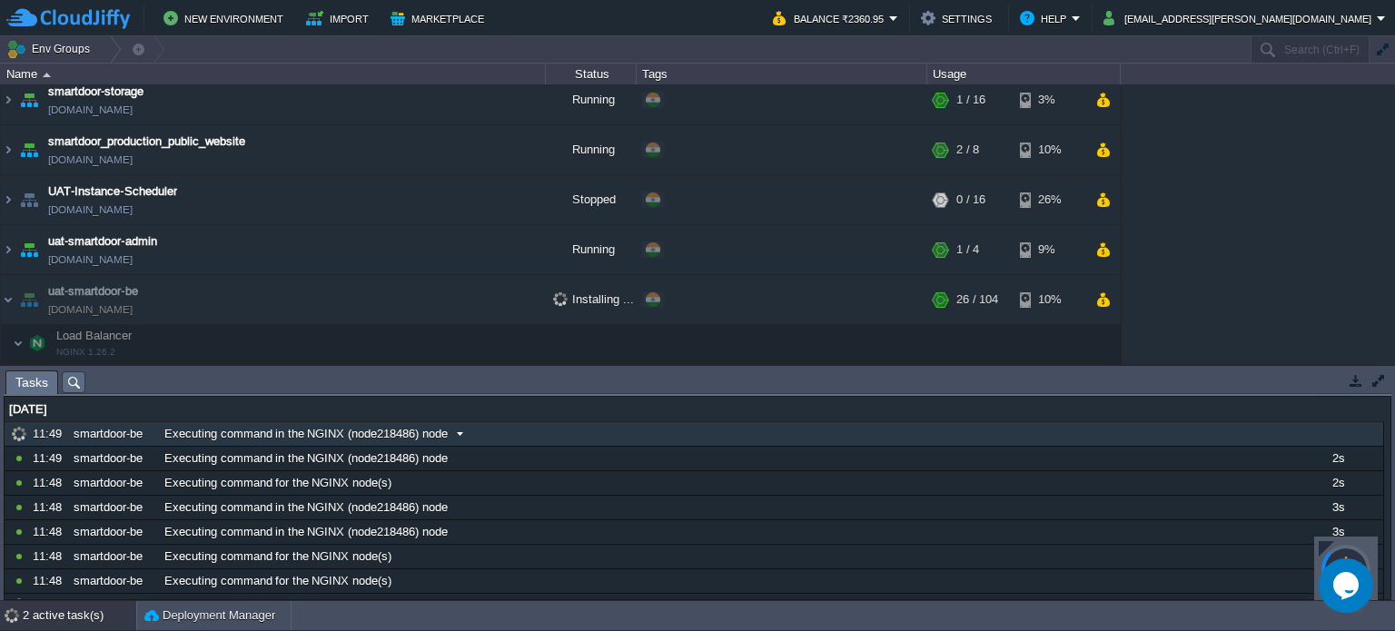
click at [434, 444] on div "Executing command in the NGINX (node218486) node" at bounding box center [726, 434] width 1132 height 24
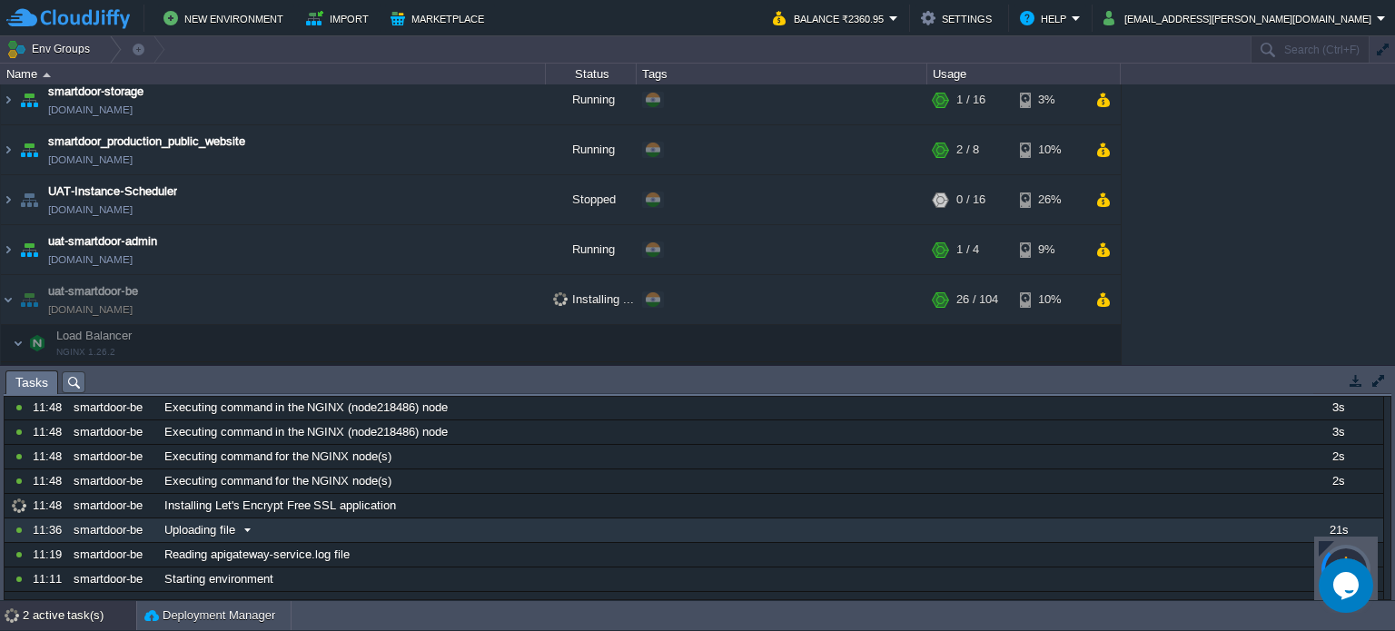
scroll to position [107, 0]
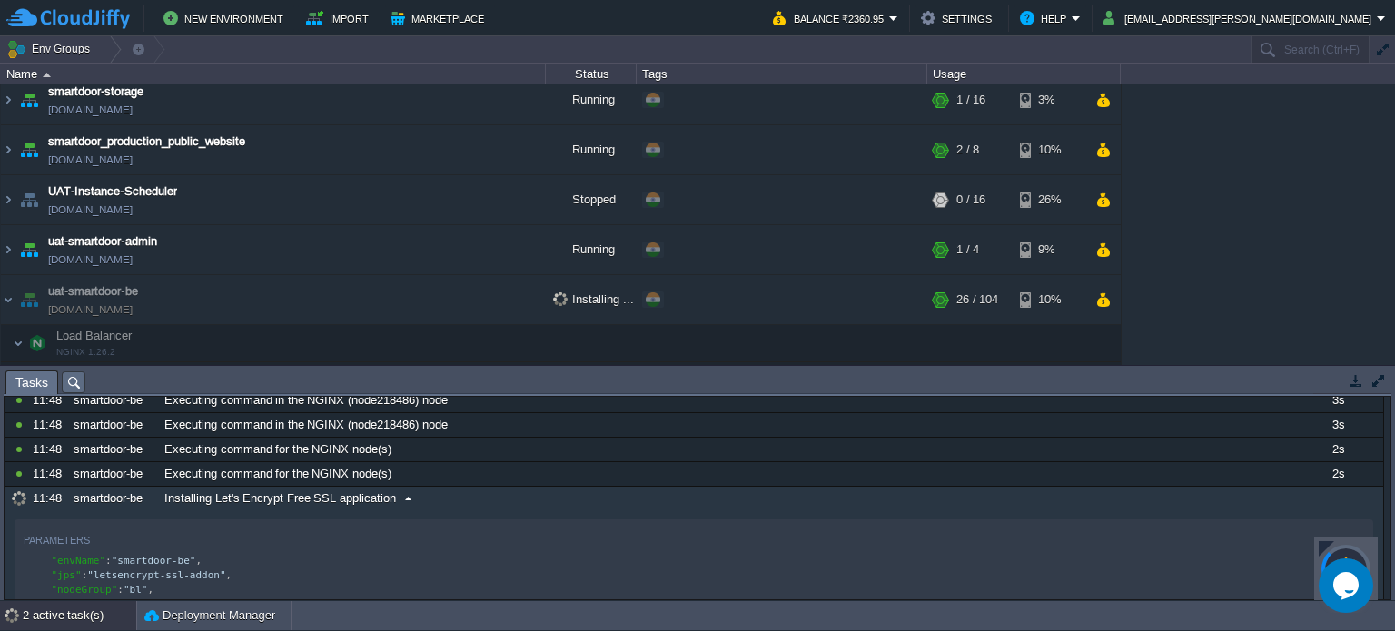
click at [370, 491] on span "Installing Let's Encrypt Free SSL application" at bounding box center [280, 499] width 232 height 16
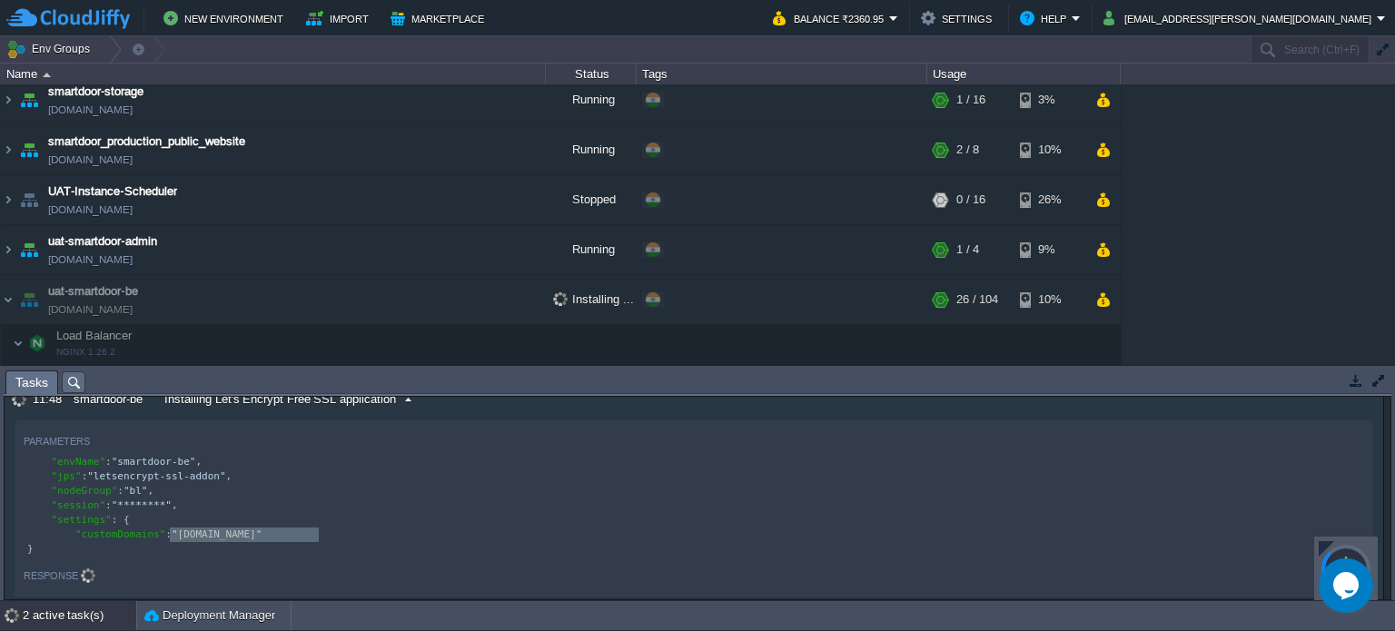
scroll to position [203, 0]
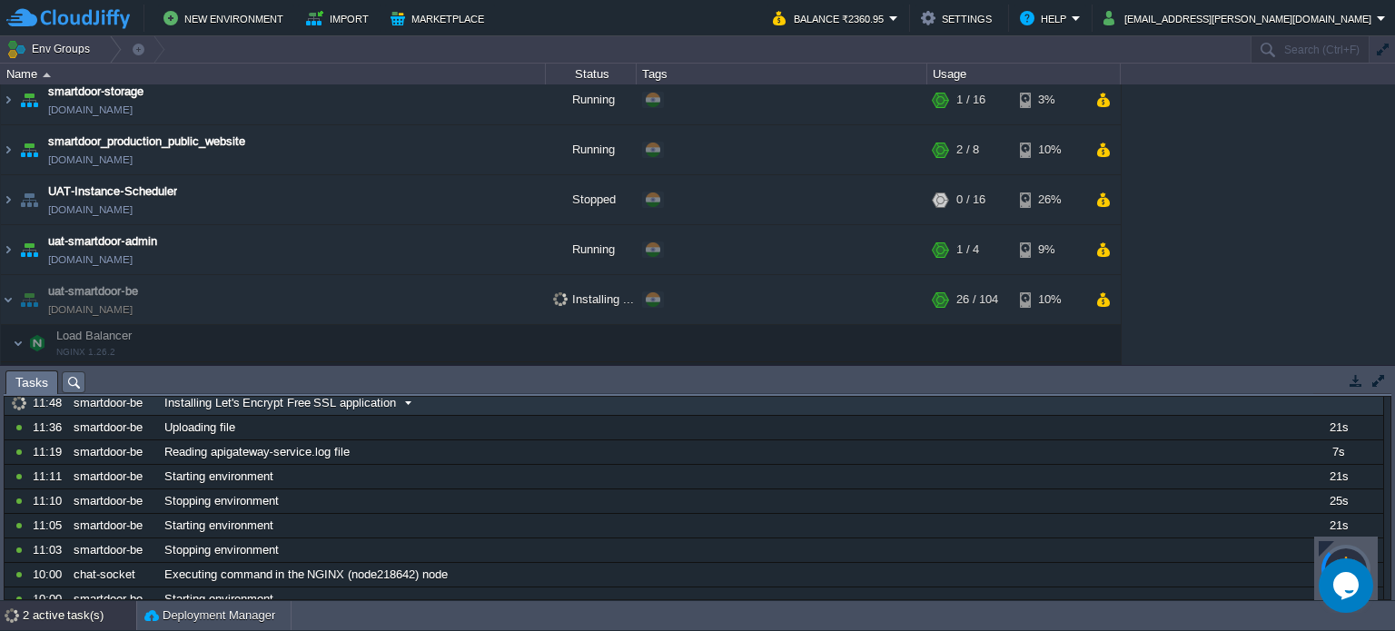
click at [374, 401] on span "Installing Let's Encrypt Free SSL application" at bounding box center [280, 403] width 232 height 16
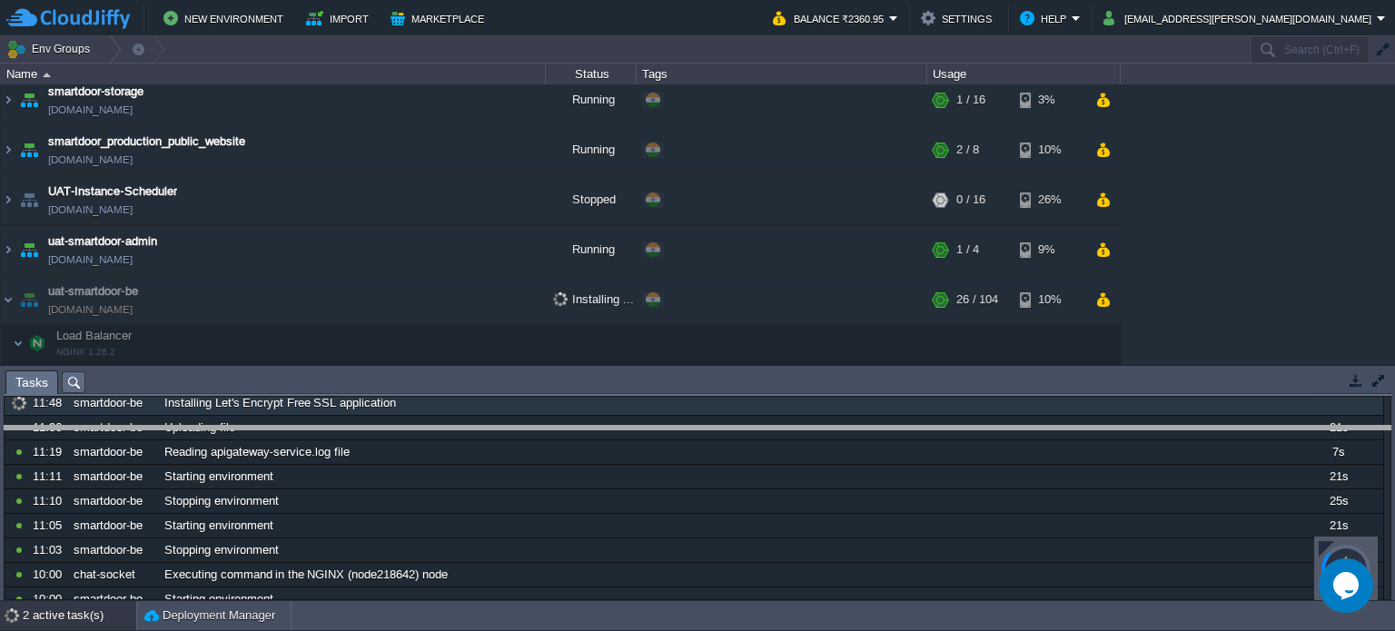
drag, startPoint x: 412, startPoint y: 387, endPoint x: 442, endPoint y: 548, distance: 163.6
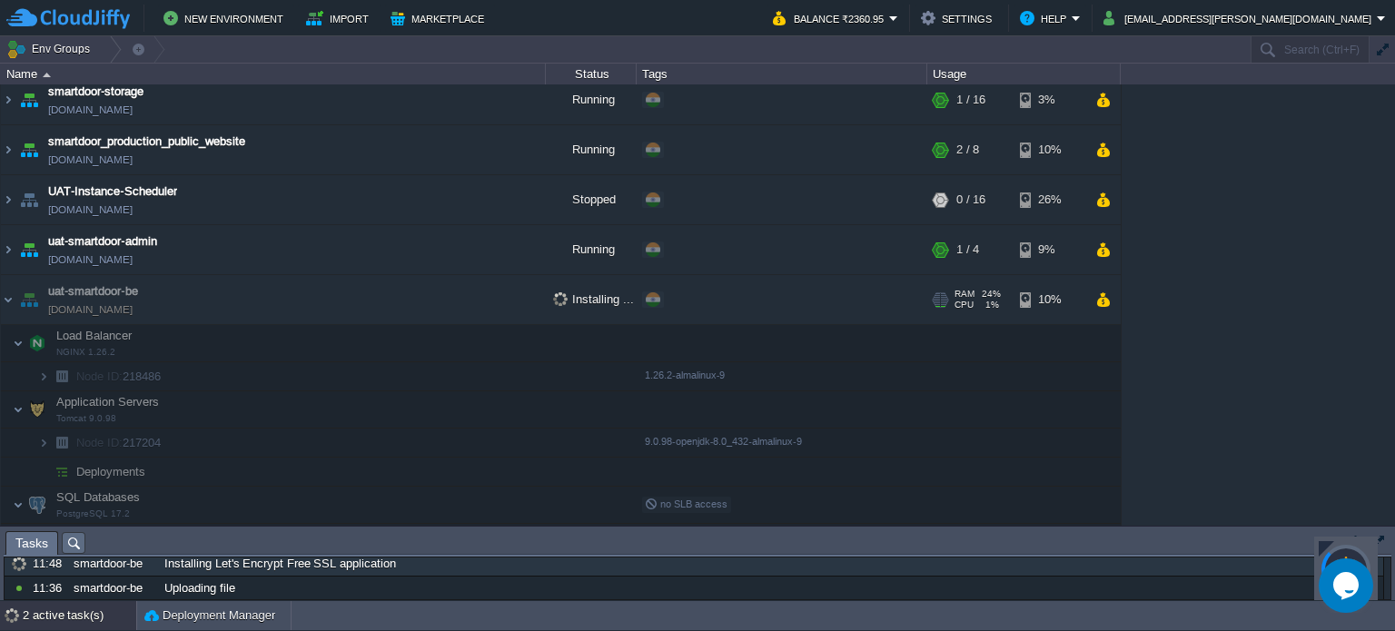
click at [251, 296] on td "uat-smartdoor-be [DOMAIN_NAME]" at bounding box center [273, 300] width 545 height 50
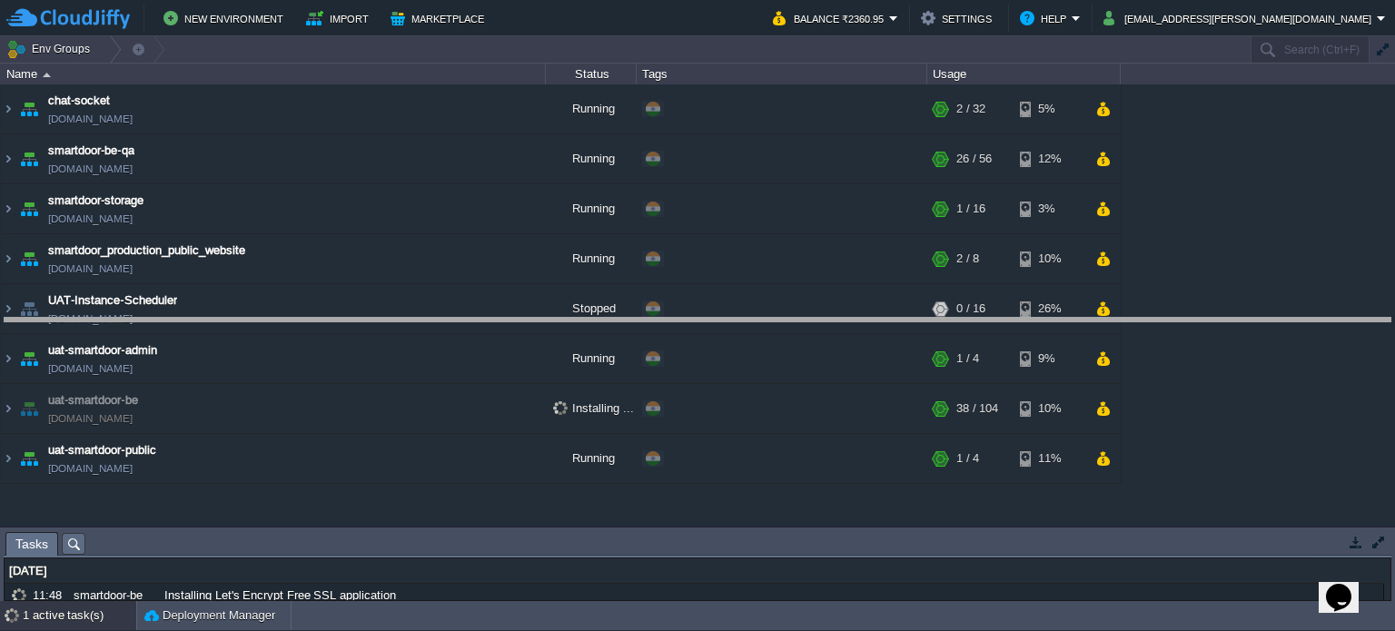
drag, startPoint x: 240, startPoint y: 551, endPoint x: 265, endPoint y: 323, distance: 230.4
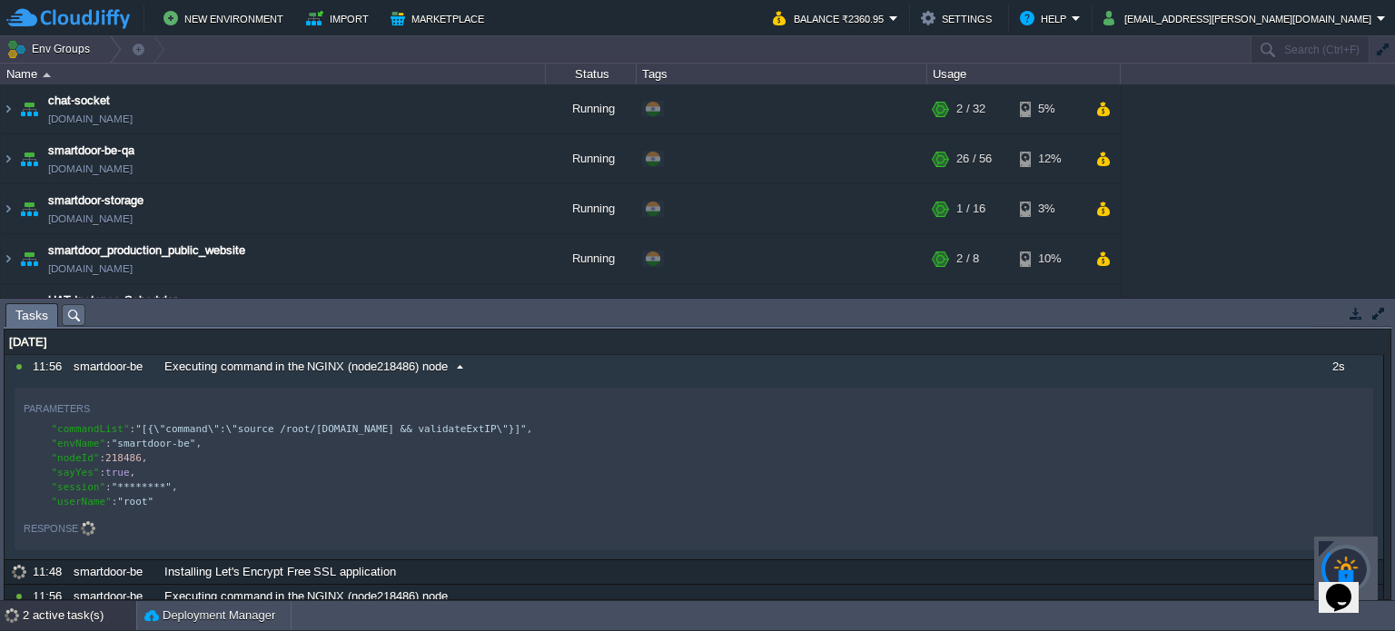
click at [243, 379] on div "10797929 11:56 smartdoor-be Executing command in the NGINX (node218486) node 2s…" at bounding box center [695, 457] width 1380 height 205
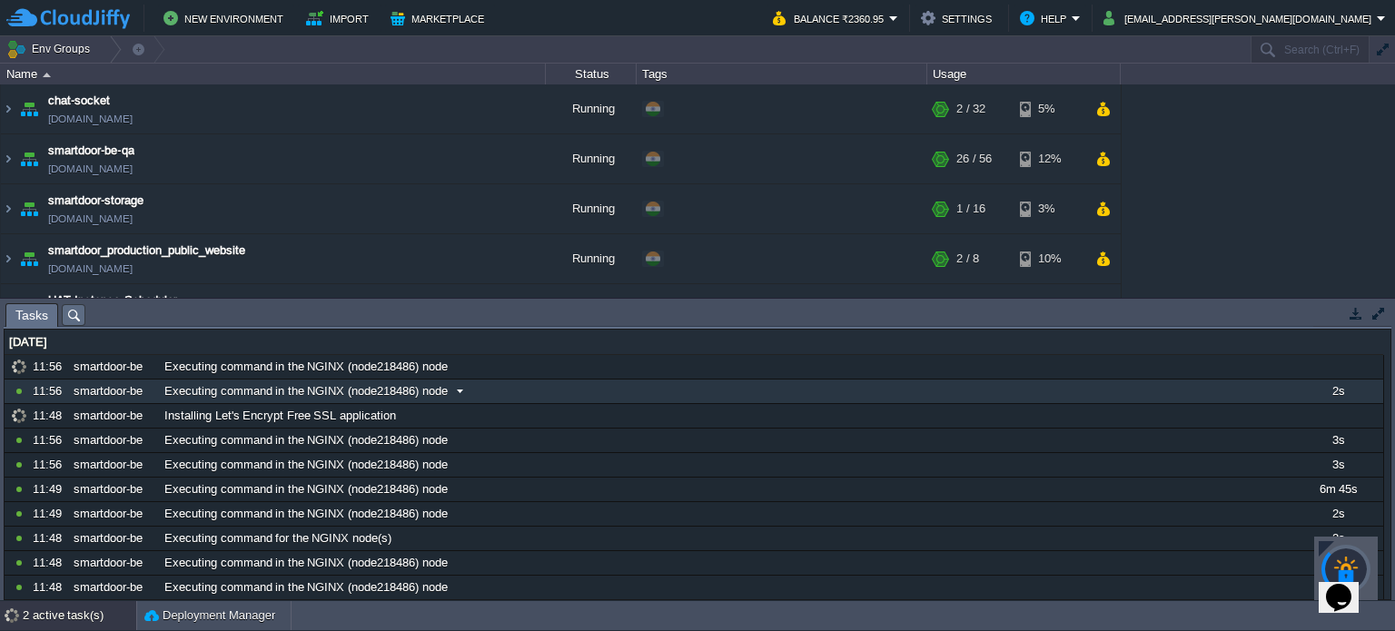
click at [200, 392] on span "Executing command in the NGINX (node218486) node" at bounding box center [305, 391] width 283 height 16
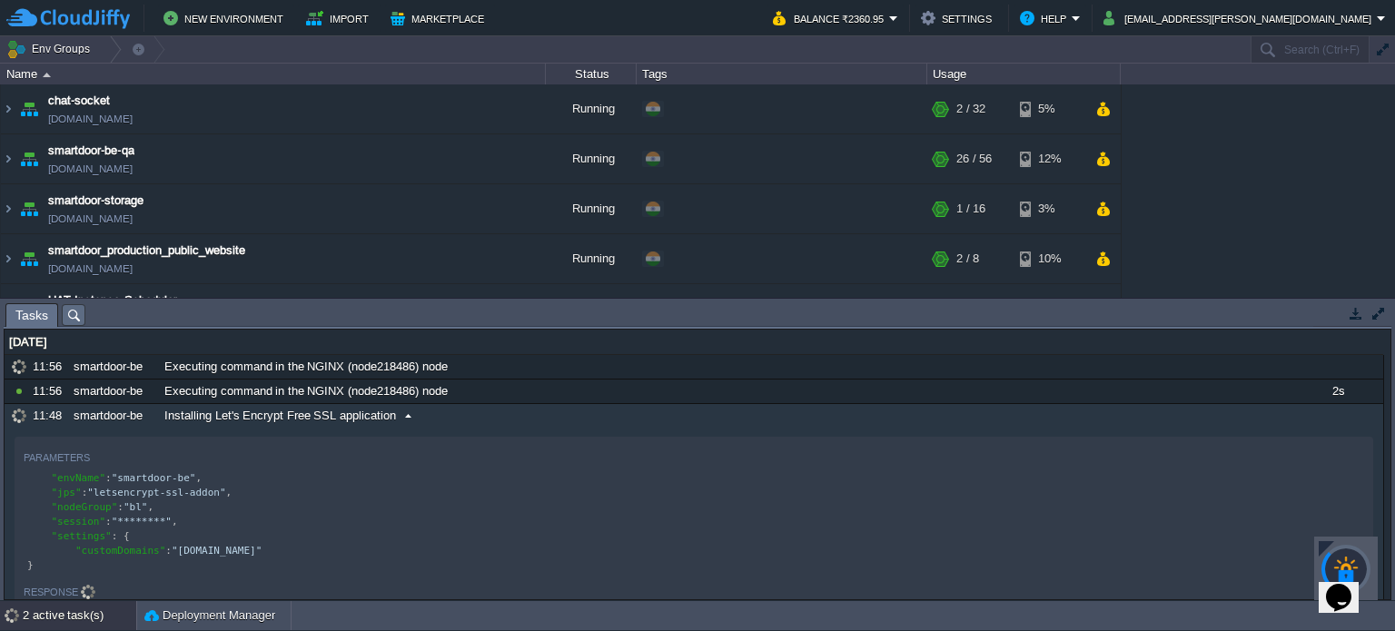
click at [196, 413] on span "Installing Let's Encrypt Free SSL application" at bounding box center [280, 416] width 232 height 16
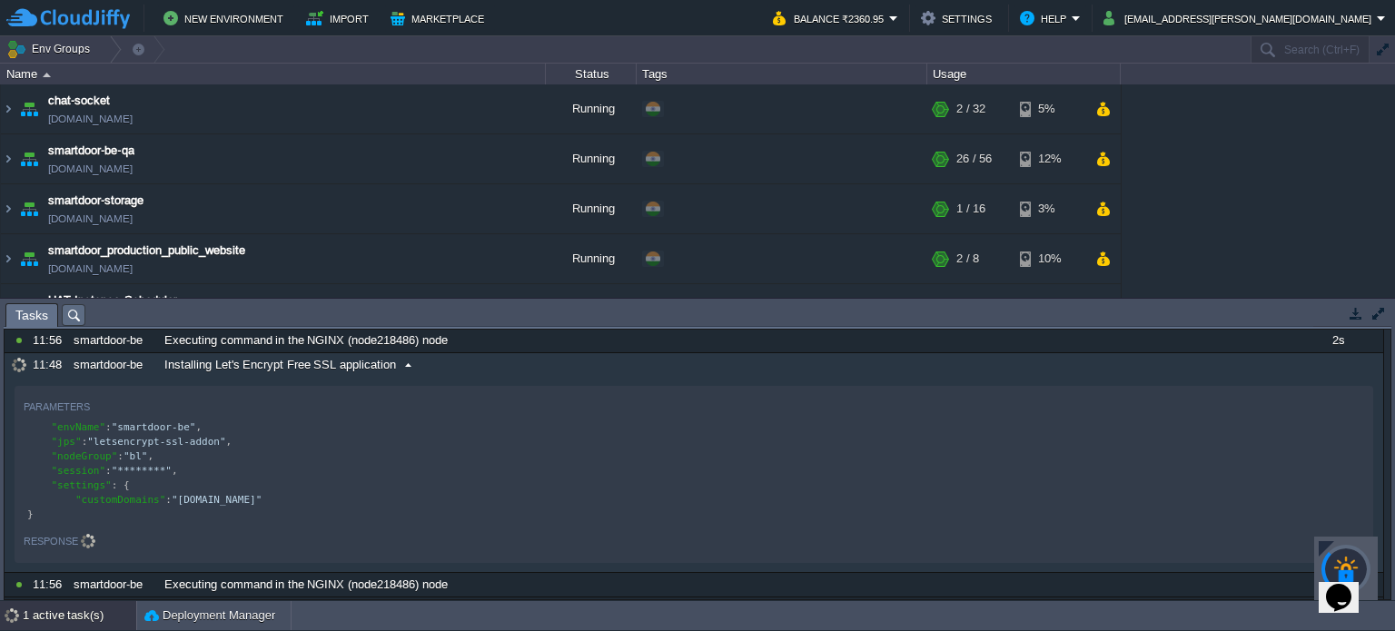
scroll to position [54, 0]
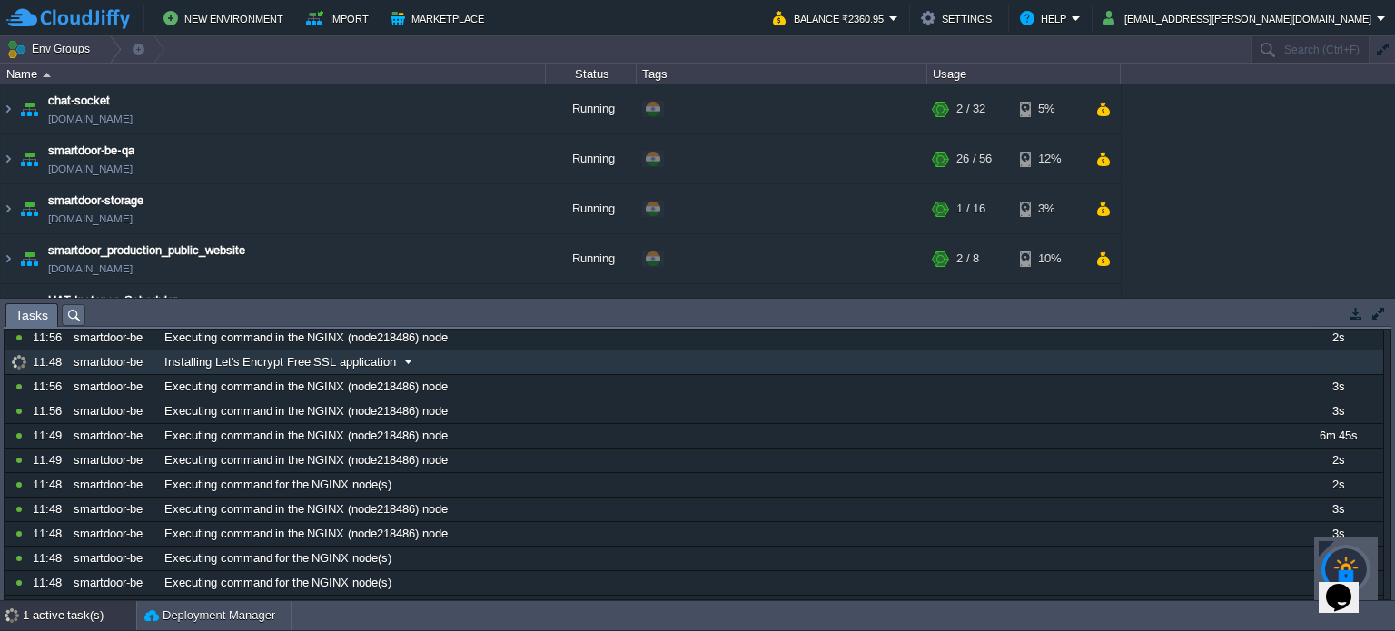
click at [315, 362] on span "Installing Let's Encrypt Free SSL application" at bounding box center [280, 362] width 232 height 16
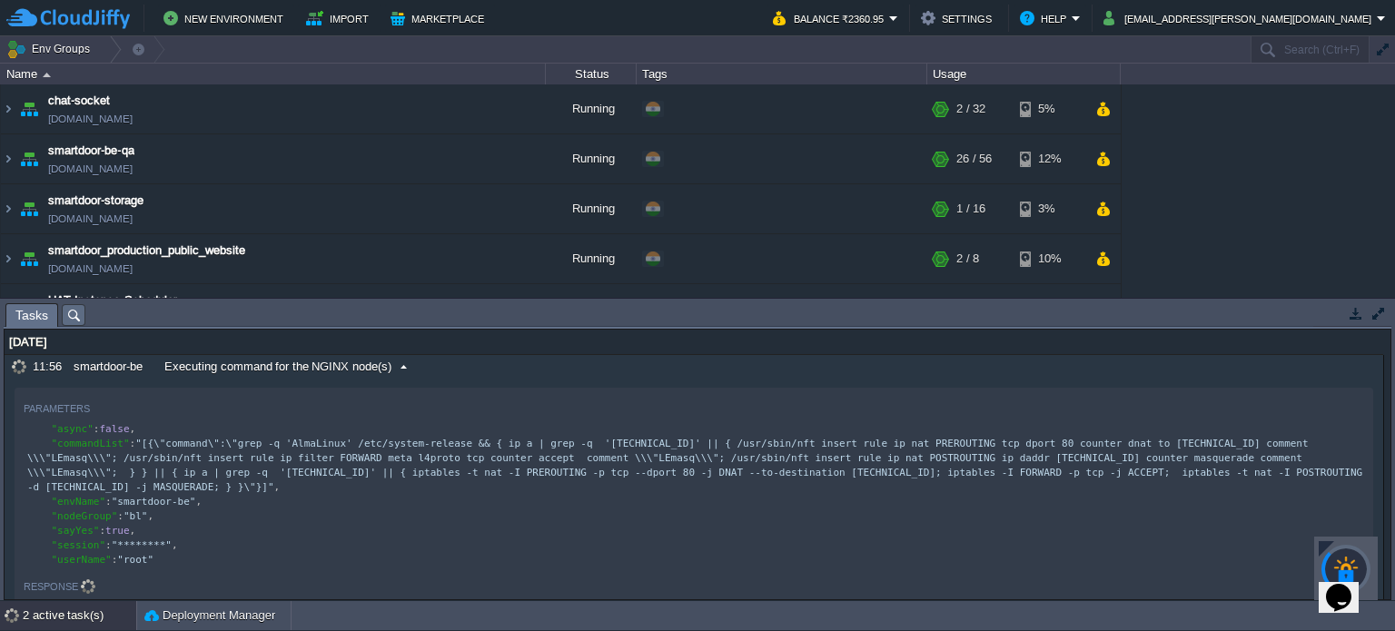
click at [301, 370] on span "Executing command for the NGINX node(s)" at bounding box center [277, 367] width 227 height 16
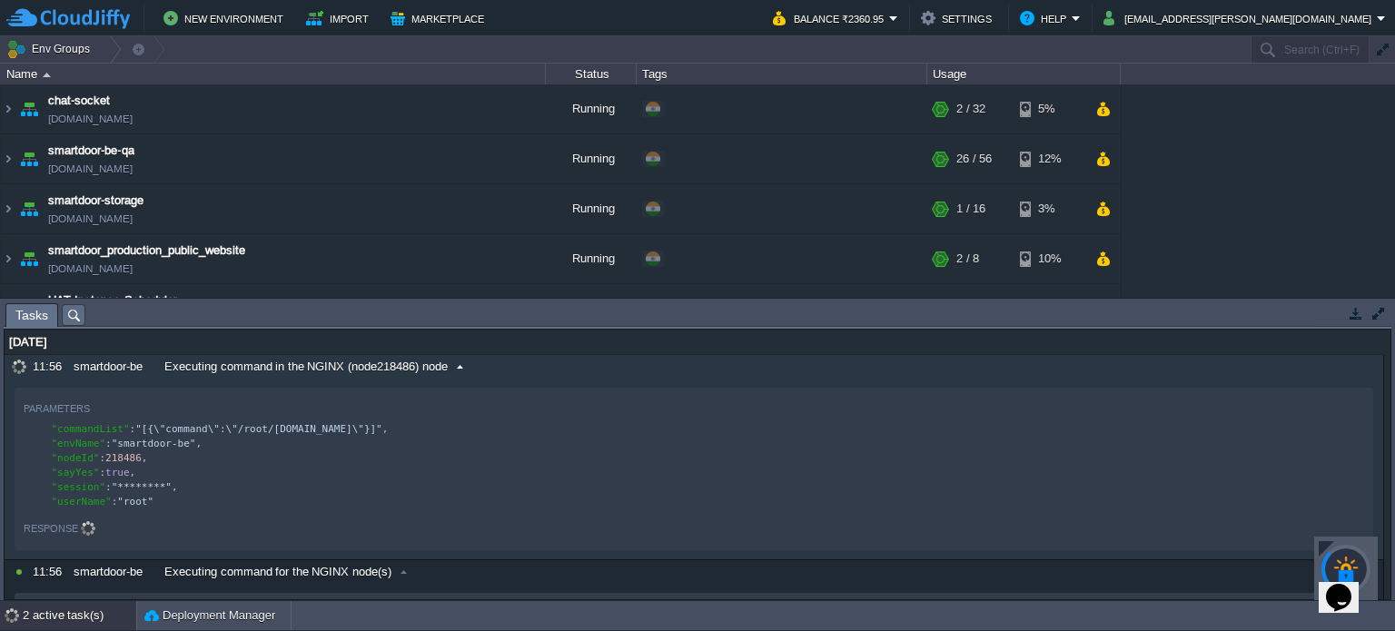
click at [301, 370] on span "Executing command in the NGINX (node218486) node" at bounding box center [305, 367] width 283 height 16
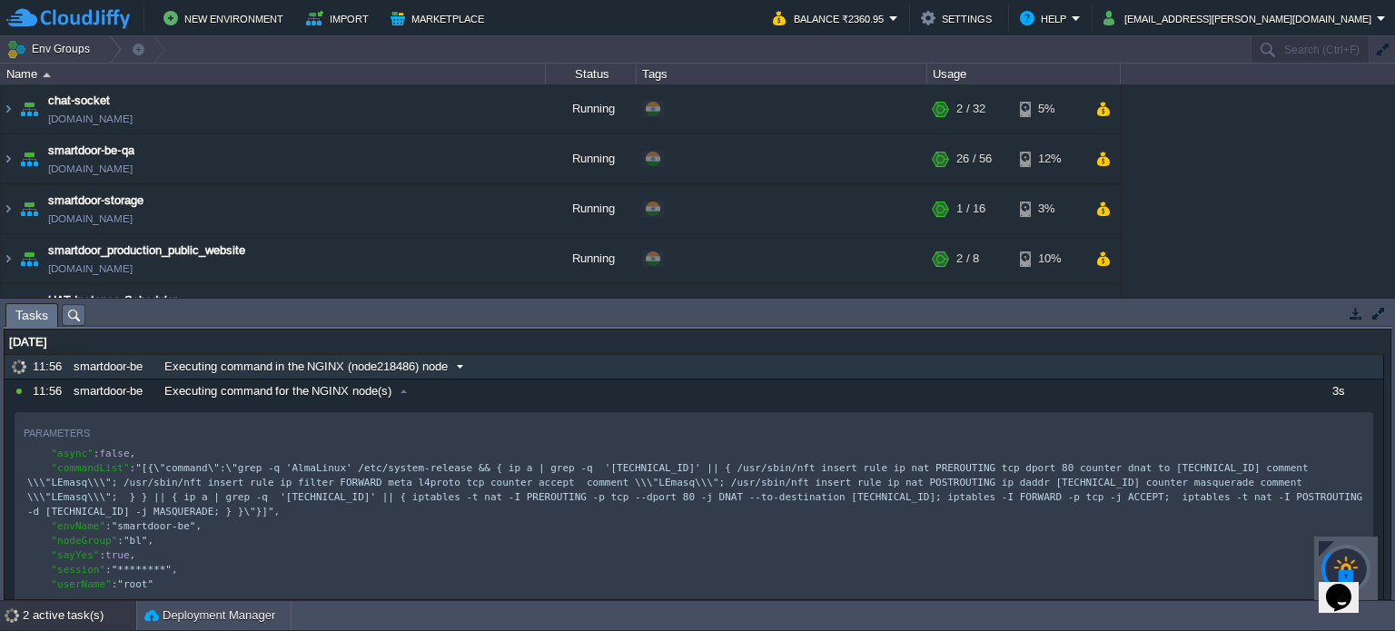
click at [301, 370] on span "Executing command in the NGINX (node218486) node" at bounding box center [305, 367] width 283 height 16
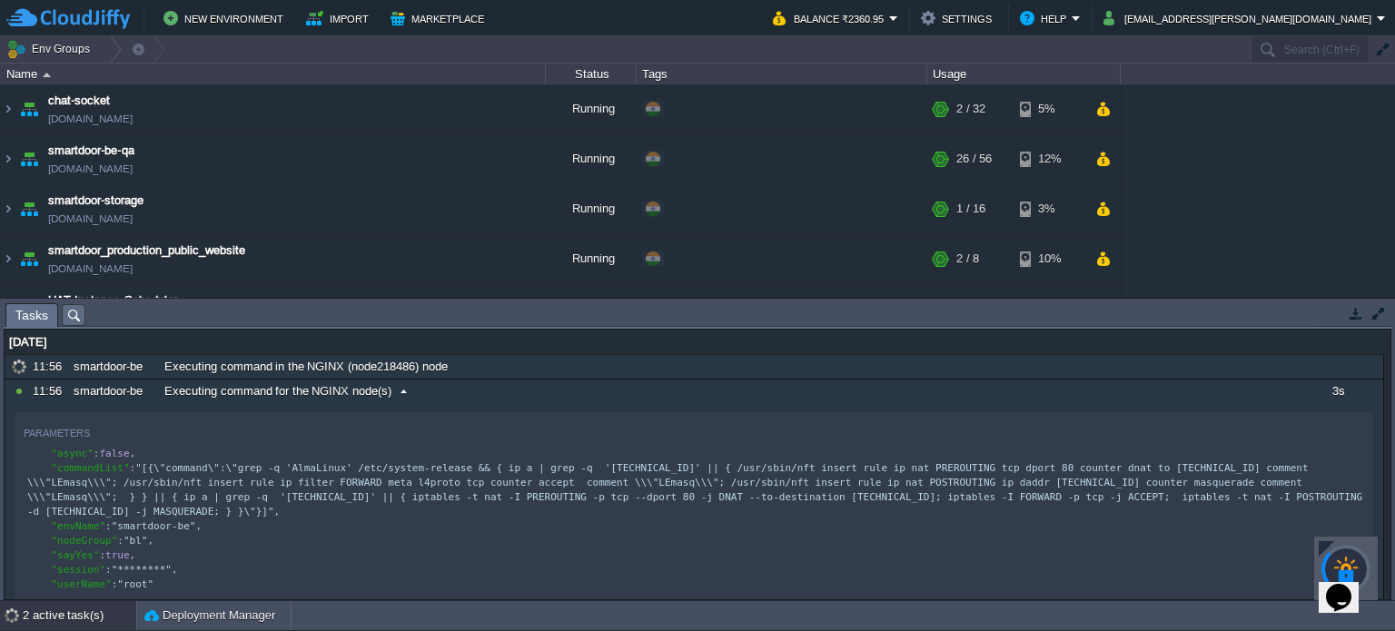
click at [283, 392] on span "Executing command for the NGINX node(s)" at bounding box center [277, 391] width 227 height 16
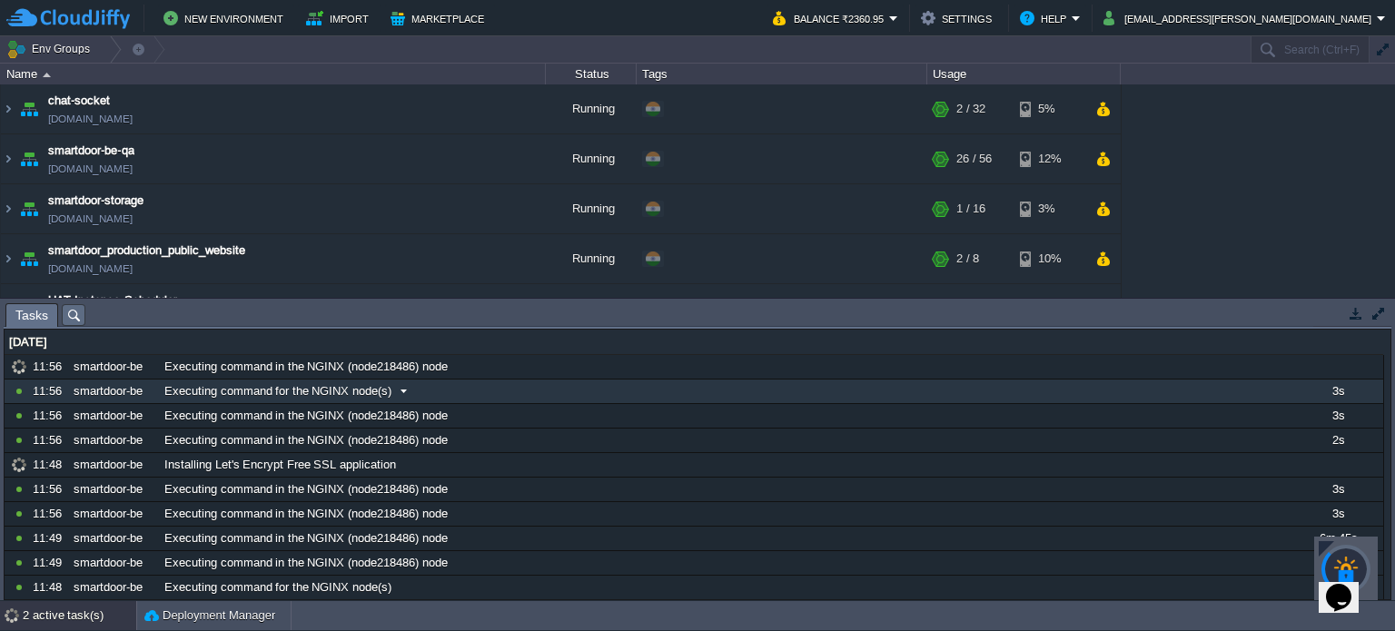
scroll to position [22, 0]
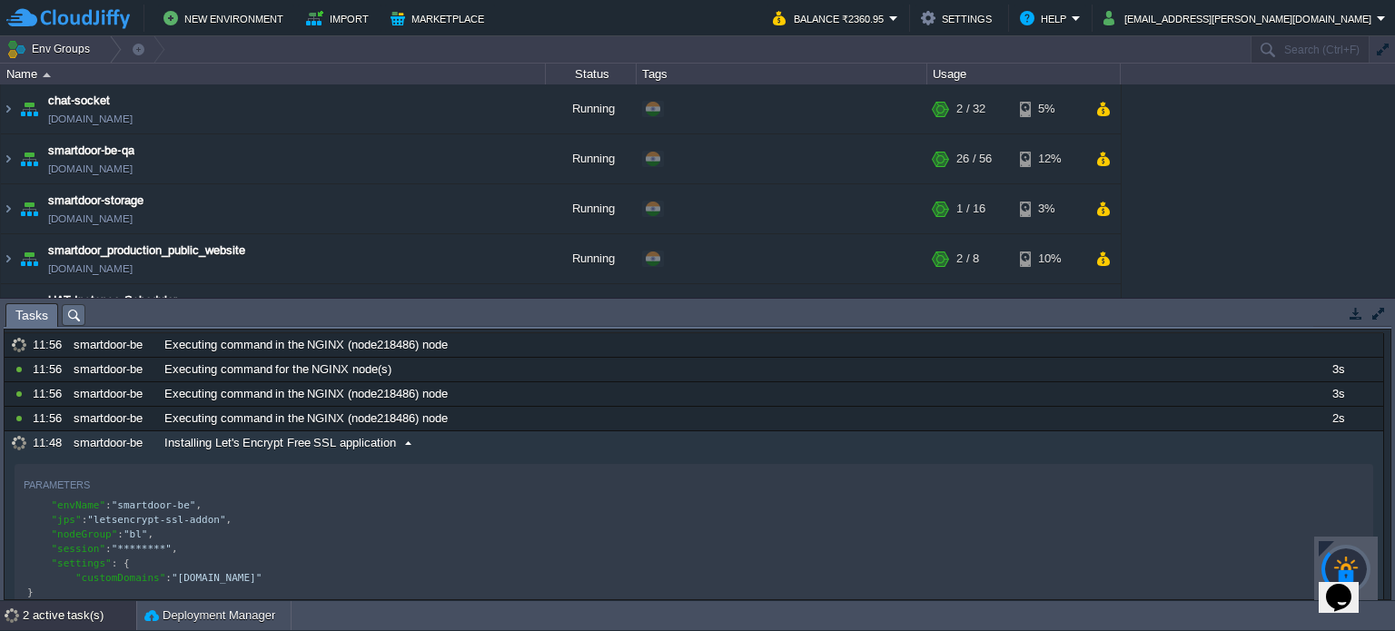
click at [254, 441] on span "Installing Let's Encrypt Free SSL application" at bounding box center [280, 443] width 232 height 16
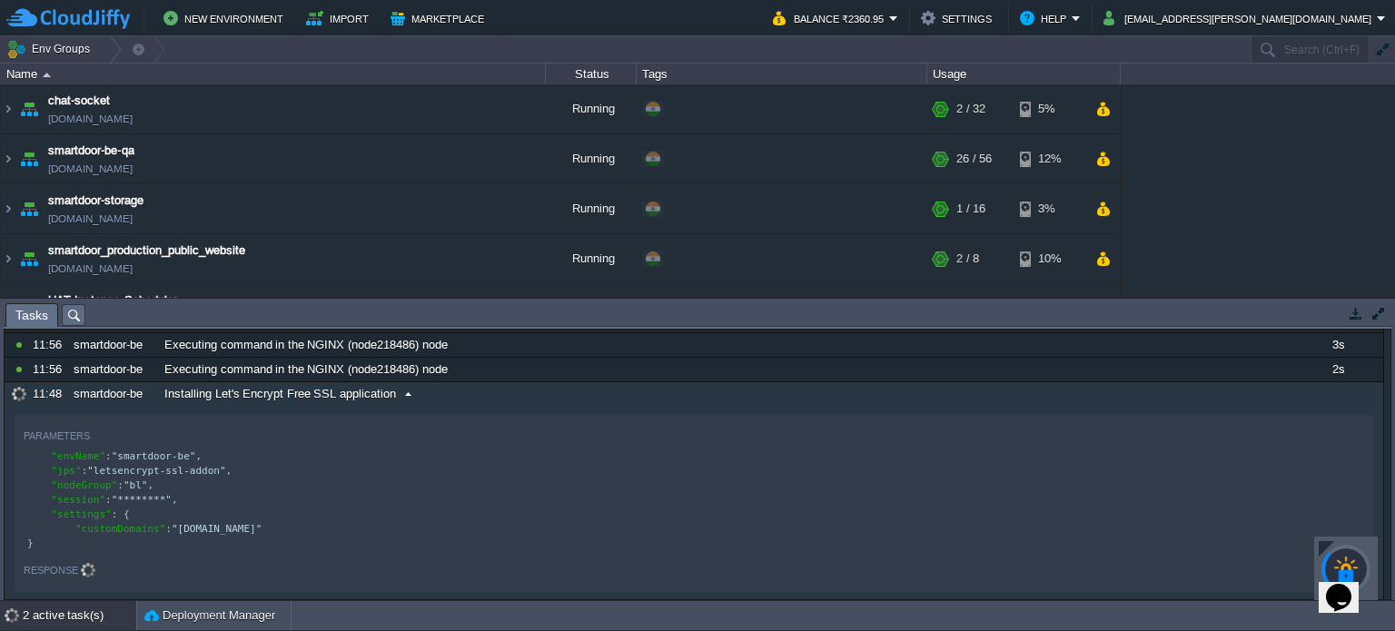
scroll to position [0, 0]
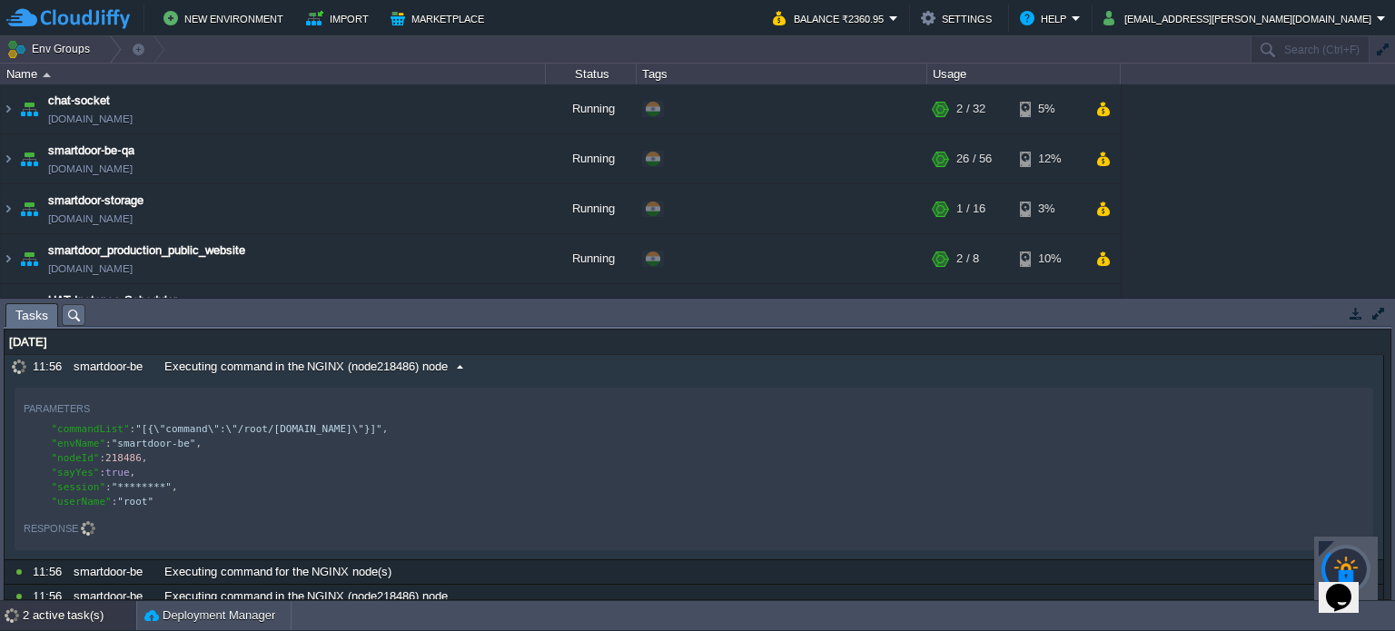
click at [385, 357] on div "Executing command in the NGINX (node218486) node" at bounding box center [726, 367] width 1132 height 24
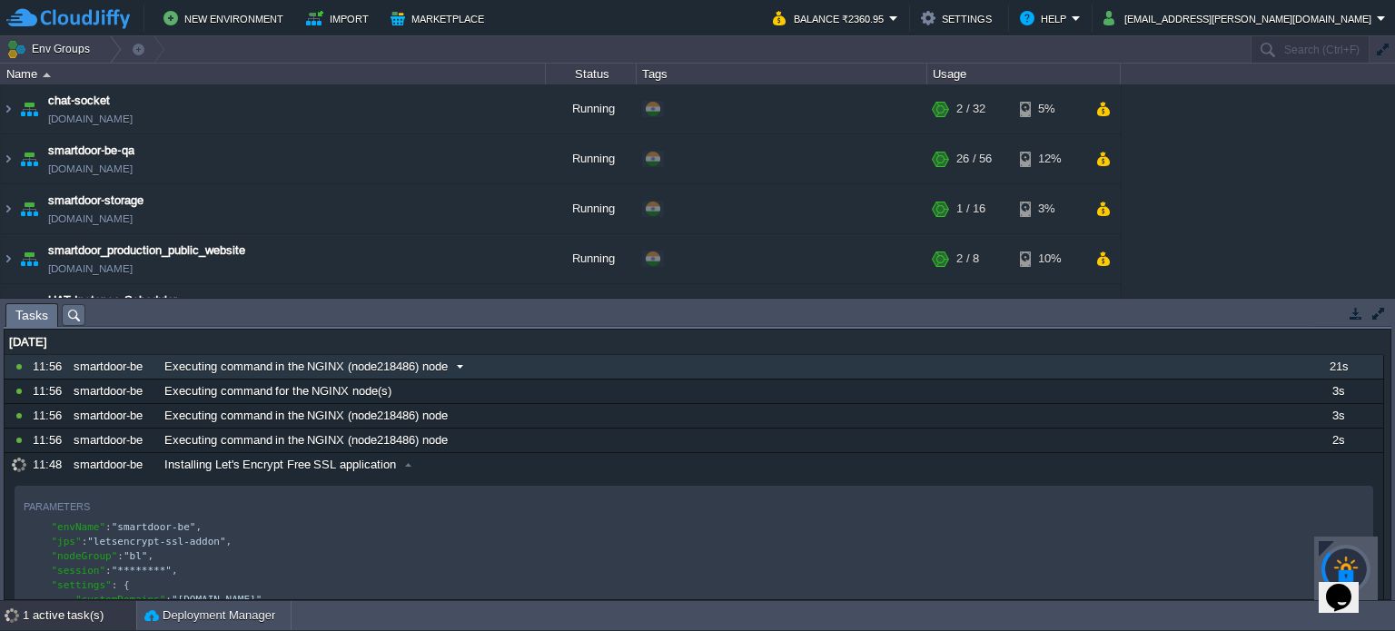
click at [385, 357] on div "Executing command in the NGINX (node218486) node" at bounding box center [726, 367] width 1132 height 24
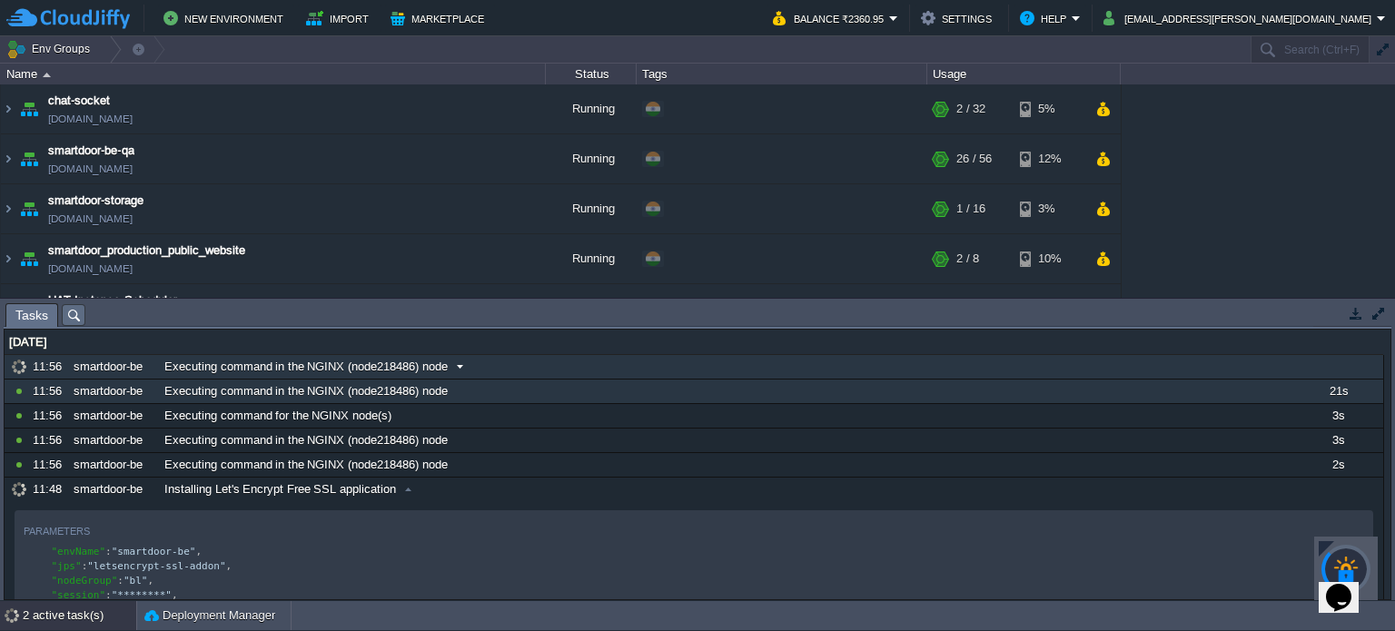
click at [352, 364] on span "Executing command in the NGINX (node218486) node" at bounding box center [305, 367] width 283 height 16
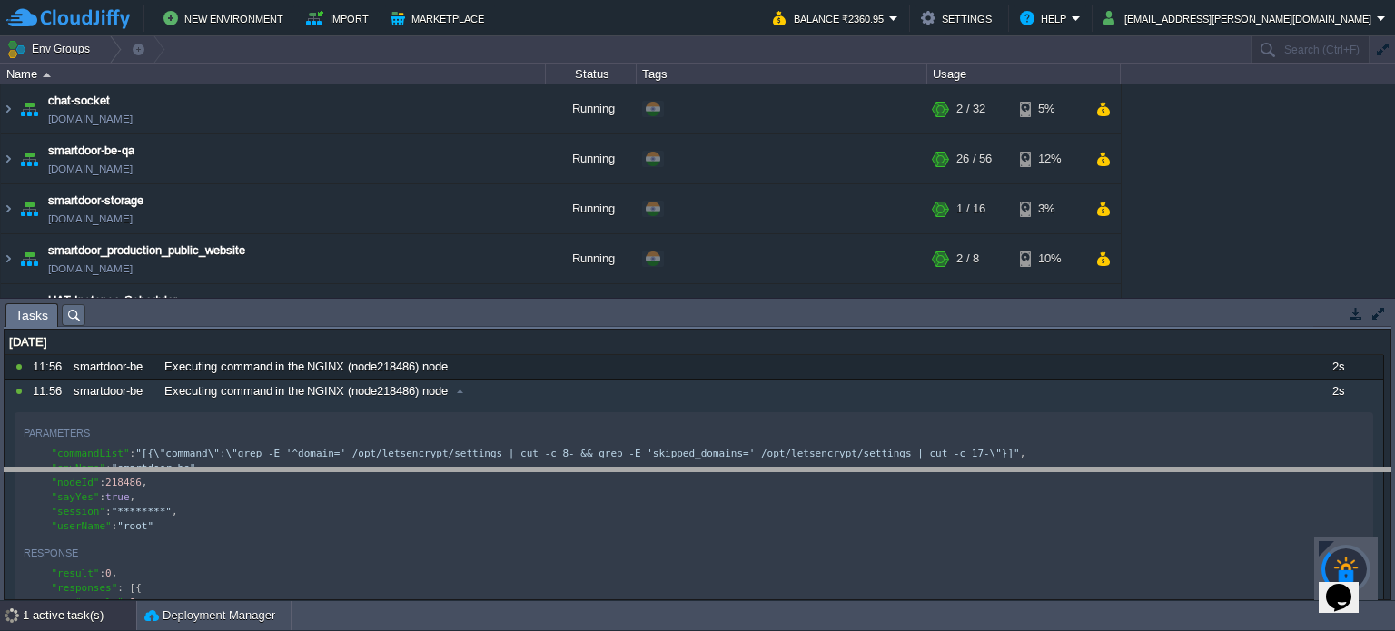
drag, startPoint x: 392, startPoint y: 322, endPoint x: 351, endPoint y: 517, distance: 199.7
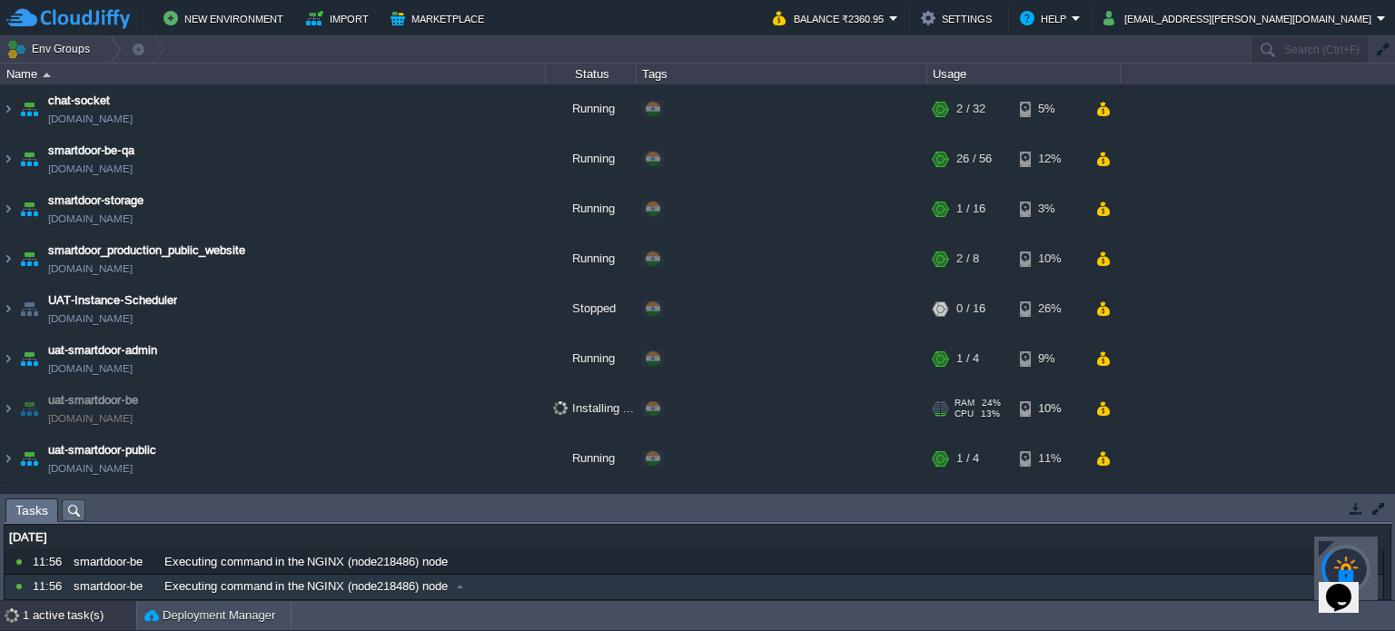
click at [133, 410] on link "[DOMAIN_NAME]" at bounding box center [90, 419] width 84 height 18
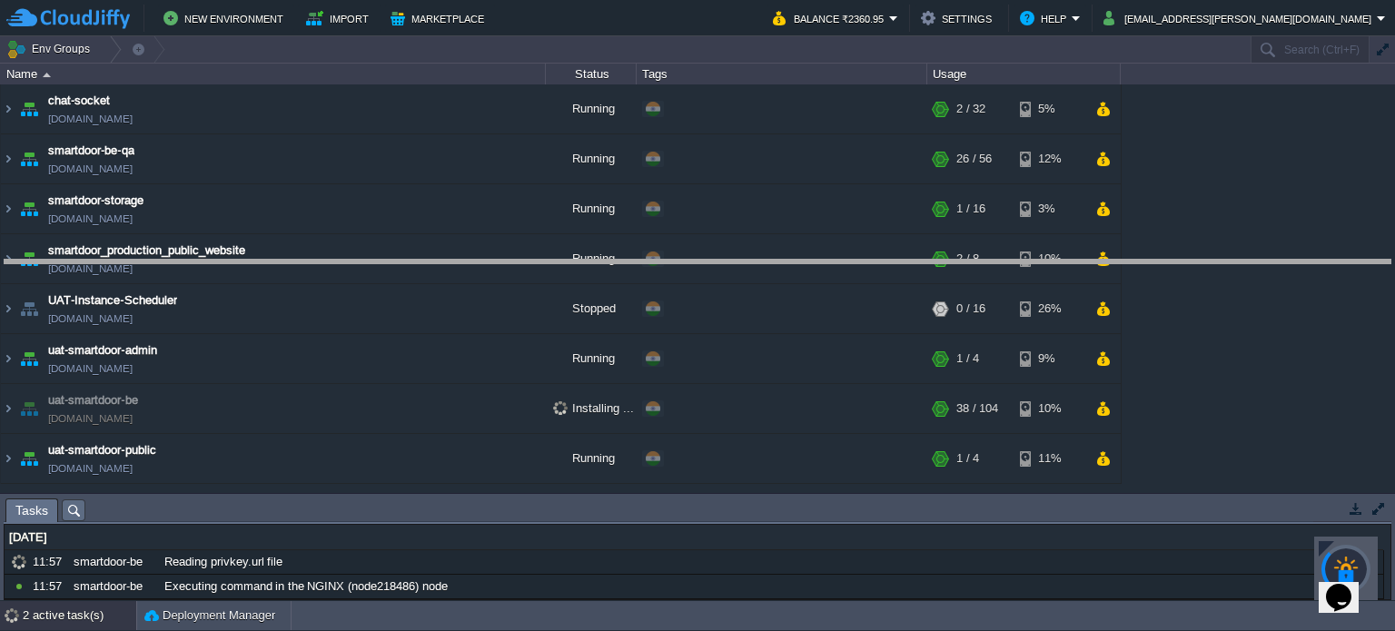
drag, startPoint x: 251, startPoint y: 519, endPoint x: 381, endPoint y: 231, distance: 315.9
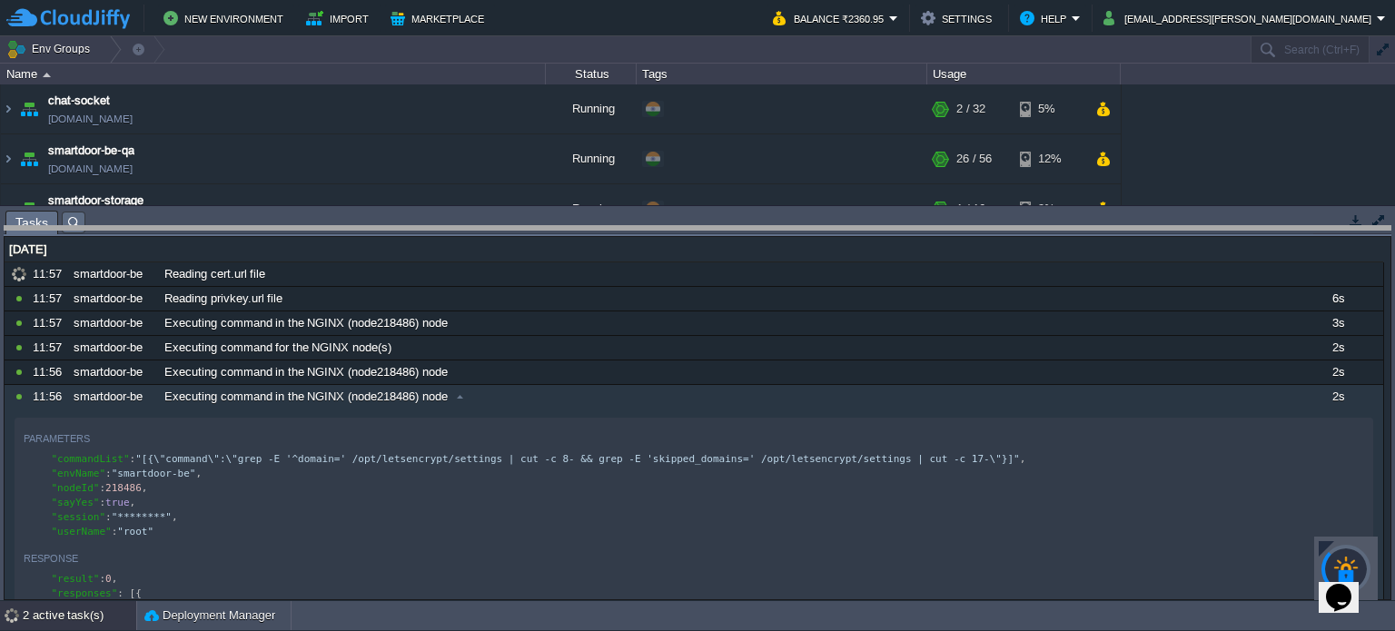
drag, startPoint x: 318, startPoint y: 217, endPoint x: 294, endPoint y: 346, distance: 131.2
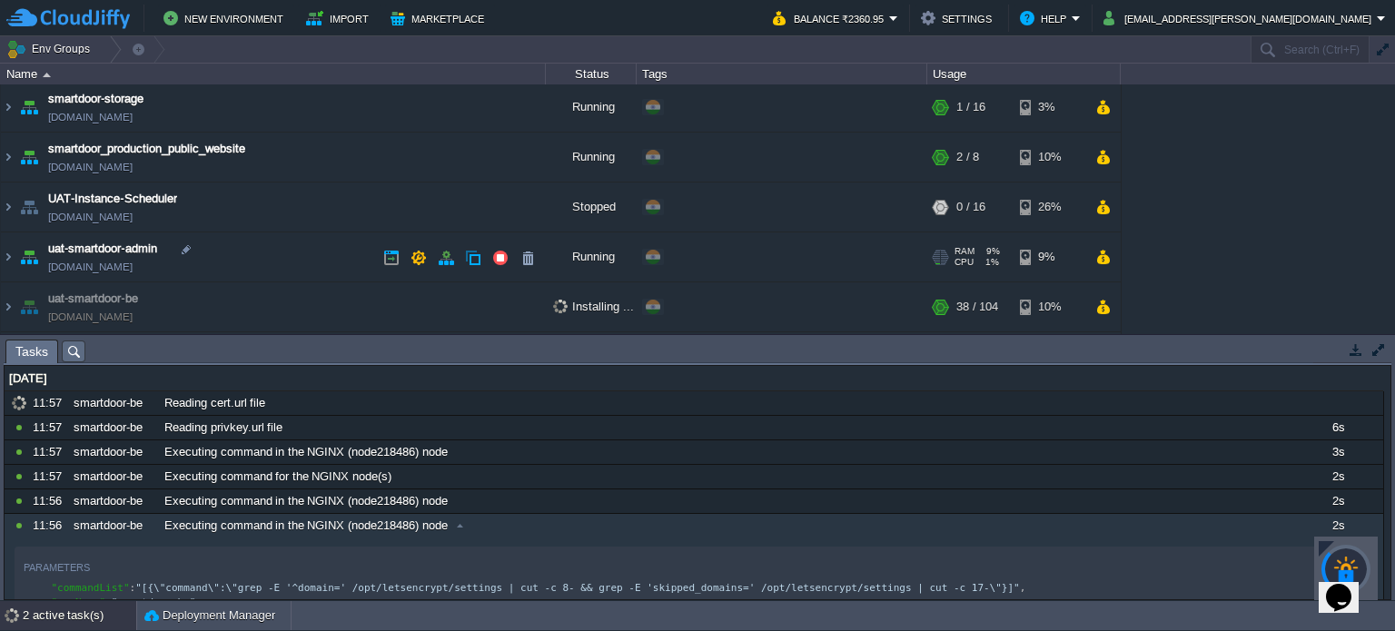
scroll to position [148, 0]
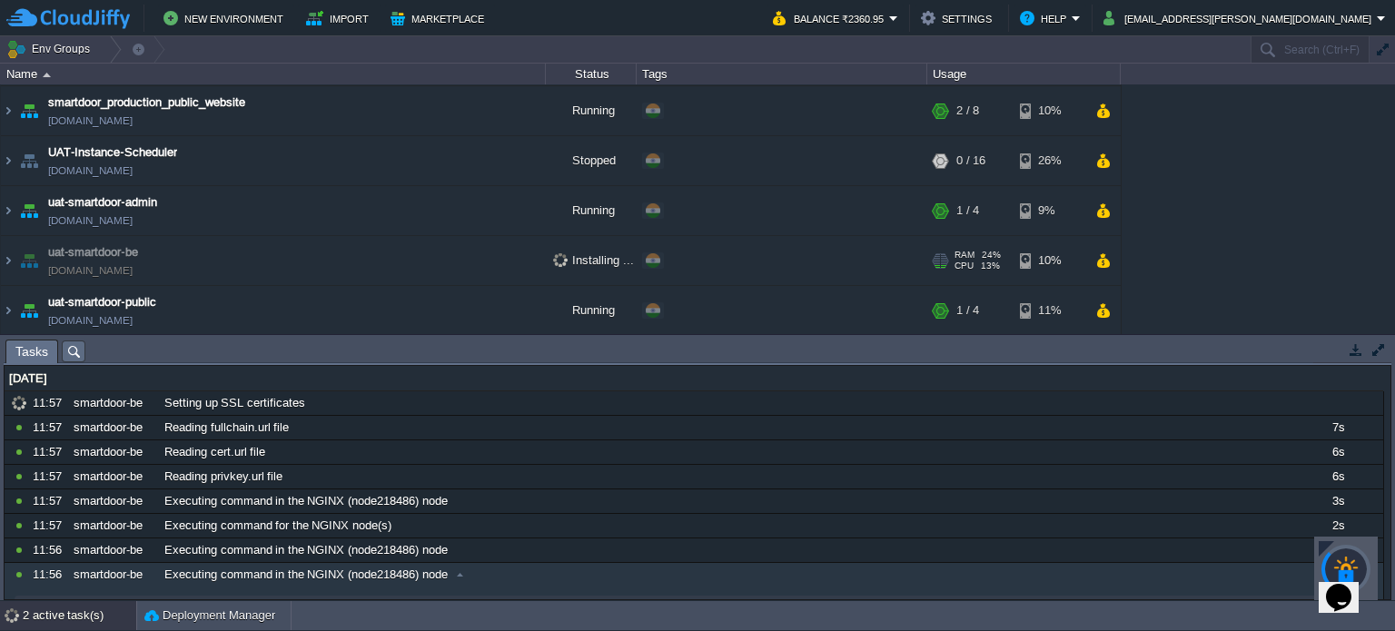
click at [133, 265] on link "[DOMAIN_NAME]" at bounding box center [90, 271] width 84 height 18
click at [101, 262] on link "[DOMAIN_NAME]" at bounding box center [90, 271] width 84 height 18
